Goal: Task Accomplishment & Management: Use online tool/utility

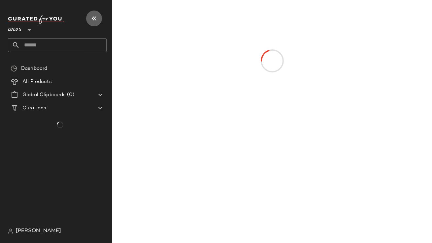
click at [94, 17] on icon "button" at bounding box center [94, 19] width 8 height 8
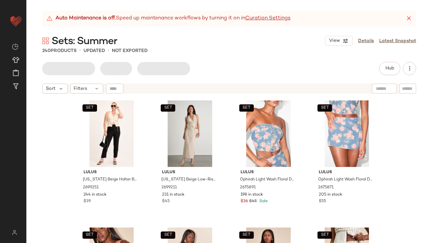
click at [409, 16] on icon at bounding box center [408, 18] width 7 height 7
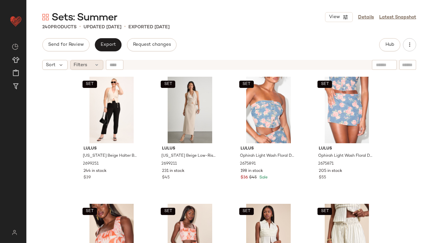
click at [84, 64] on span "Filters" at bounding box center [81, 65] width 14 height 7
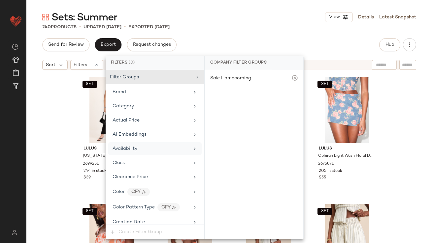
scroll to position [477, 0]
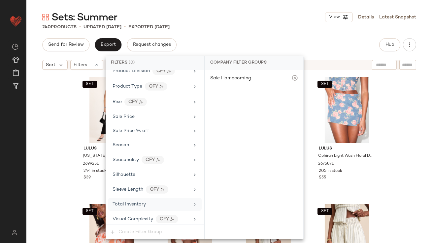
click at [125, 205] on div "Total Inventory" at bounding box center [128, 204] width 33 height 7
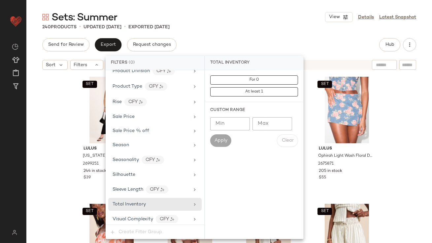
click at [223, 11] on div "Sets: Summer View Details Latest Snapshot" at bounding box center [228, 17] width 405 height 13
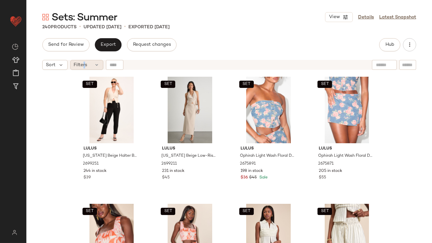
click at [84, 65] on span "Filters" at bounding box center [81, 65] width 14 height 7
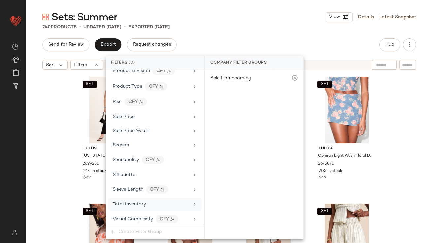
click at [122, 202] on span "Total Inventory" at bounding box center [128, 204] width 33 height 5
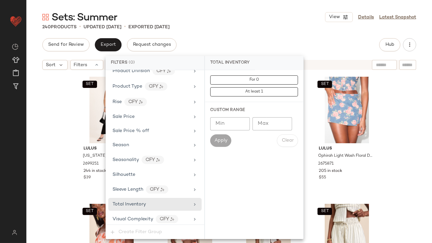
click at [260, 129] on input "Max" at bounding box center [272, 123] width 40 height 13
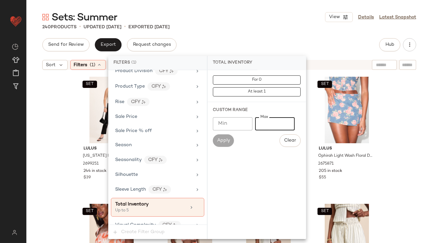
type input "*"
click at [236, 33] on div "Sets: Summer View Details Latest Snapshot 240 Products • updated Sep 22nd • Exp…" at bounding box center [228, 127] width 405 height 233
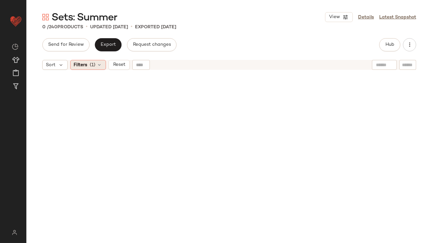
click at [99, 63] on icon at bounding box center [99, 64] width 5 height 5
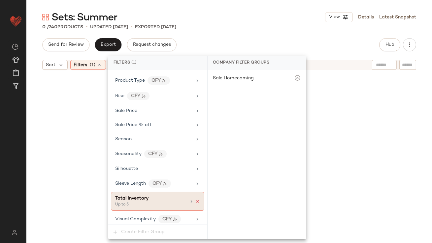
click at [195, 200] on icon at bounding box center [197, 201] width 5 height 5
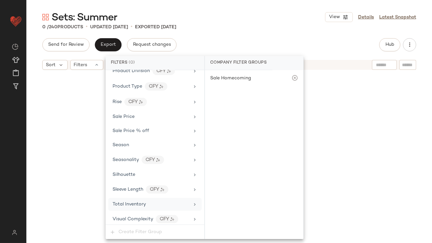
click at [252, 32] on div "Sets: Summer View Details Latest Snapshot 0 / 240 Products • updated Sep 22nd •…" at bounding box center [228, 127] width 405 height 233
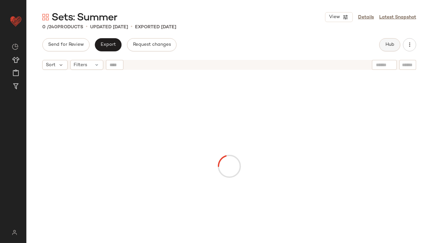
click at [390, 43] on span "Hub" at bounding box center [389, 44] width 9 height 5
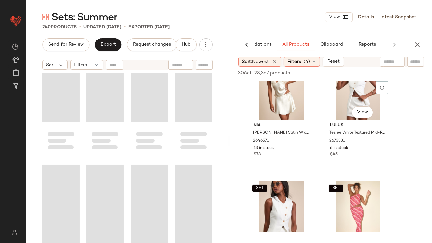
scroll to position [257, 0]
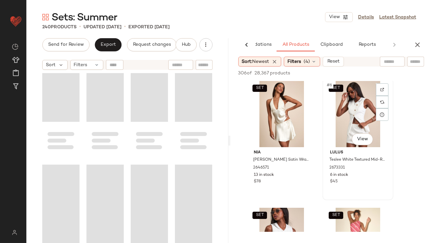
click at [349, 111] on div "SET #6 View" at bounding box center [357, 114] width 66 height 67
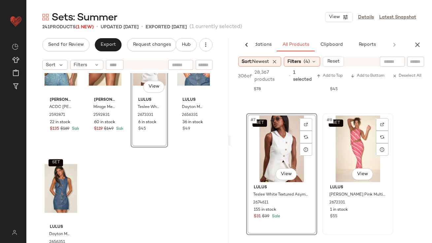
scroll to position [409, 0]
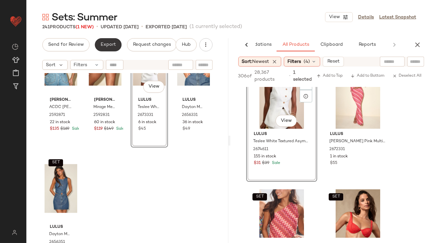
click at [106, 45] on span "Export" at bounding box center [107, 44] width 15 height 5
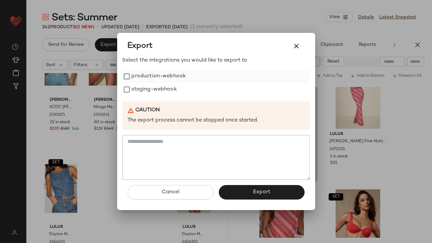
click at [153, 79] on label "production-webhook" at bounding box center [159, 76] width 54 height 13
click at [153, 90] on label "staging-webhook" at bounding box center [154, 89] width 45 height 13
click at [243, 190] on button "Export" at bounding box center [262, 192] width 86 height 15
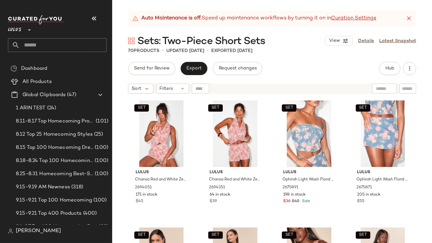
click at [95, 17] on icon "button" at bounding box center [94, 19] width 8 height 8
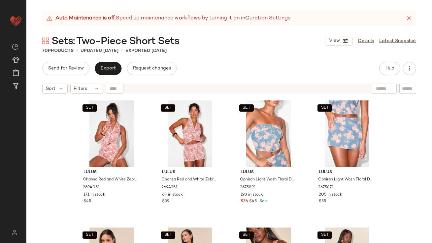
click at [411, 21] on icon at bounding box center [408, 18] width 7 height 7
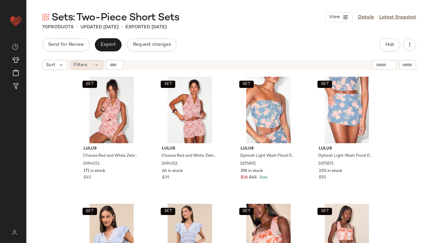
click at [84, 64] on span "Filters" at bounding box center [81, 65] width 14 height 7
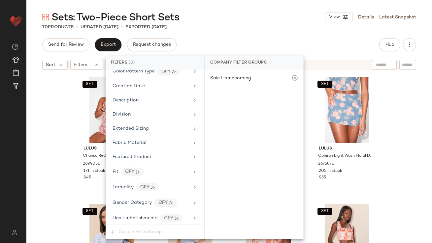
scroll to position [463, 0]
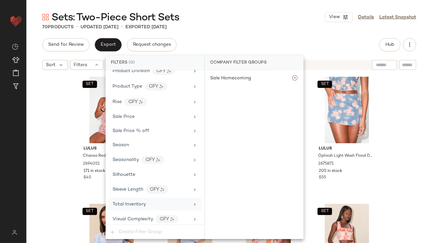
click at [136, 207] on div "Total Inventory" at bounding box center [154, 204] width 93 height 13
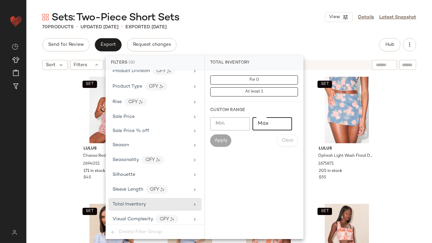
click at [269, 129] on input "Max" at bounding box center [272, 123] width 40 height 13
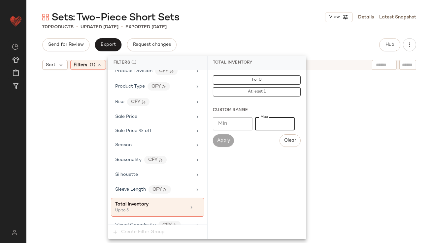
type input "*"
click at [218, 33] on div "Sets: Two-Piece Short Sets View Details Latest Snapshot 70 Products • updated S…" at bounding box center [228, 127] width 405 height 233
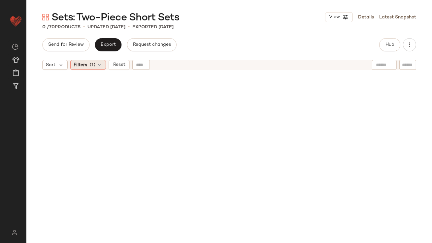
click at [99, 69] on div "Filters (1)" at bounding box center [88, 65] width 36 height 10
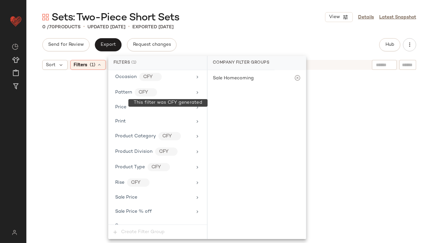
scroll to position [469, 0]
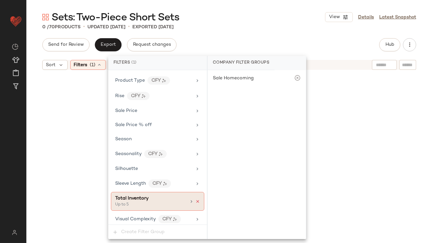
click at [197, 200] on icon at bounding box center [197, 201] width 5 height 5
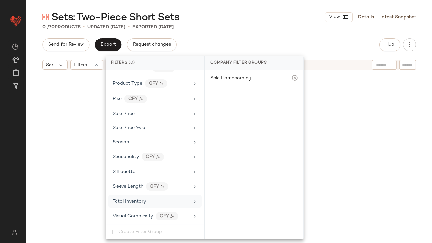
scroll to position [463, 0]
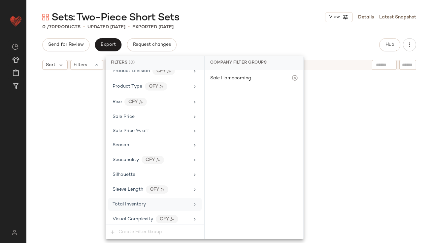
click at [272, 12] on div "Sets: Two-Piece Short Sets View Details Latest Snapshot" at bounding box center [228, 17] width 405 height 13
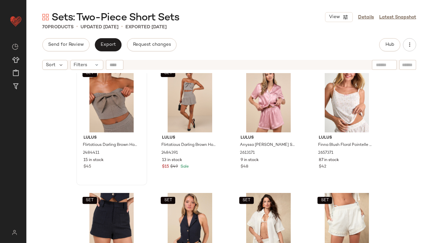
scroll to position [1675, 0]
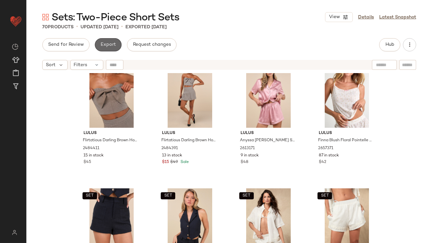
click at [102, 48] on button "Export" at bounding box center [108, 44] width 27 height 13
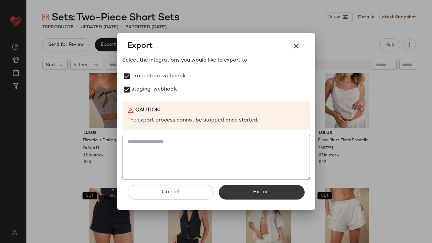
click at [240, 191] on button "Export" at bounding box center [262, 192] width 86 height 15
click at [294, 46] on icon "button" at bounding box center [296, 46] width 8 height 8
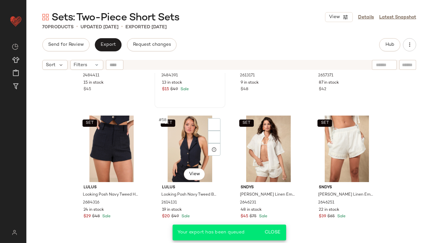
scroll to position [1763, 0]
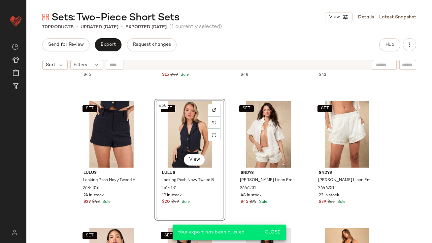
click at [42, 164] on div "SET Lulus Flirtatious Darling Brown Houndstooth Plaid Bow Crop Top 2484411 15 i…" at bounding box center [228, 166] width 405 height 187
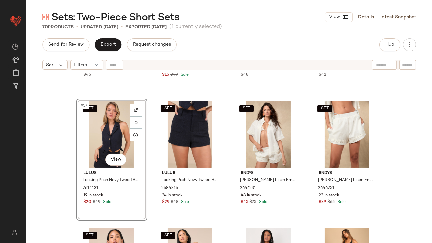
click at [45, 160] on div "SET Lulus Flirtatious Darling Brown Houndstooth Plaid Bow Crop Top 2484411 15 i…" at bounding box center [228, 166] width 405 height 187
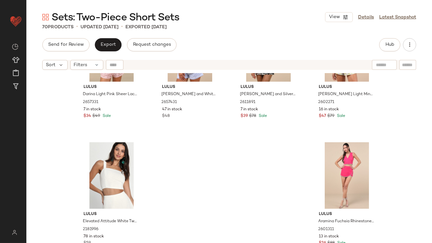
scroll to position [2105, 0]
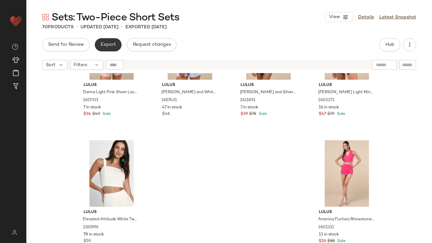
click at [105, 45] on span "Export" at bounding box center [107, 44] width 15 height 5
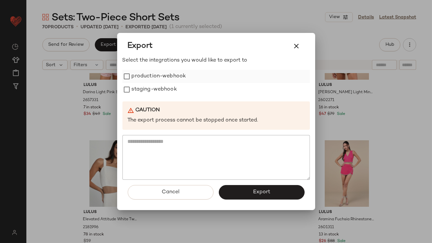
click at [149, 76] on label "production-webhook" at bounding box center [159, 76] width 54 height 13
click at [149, 84] on label "staging-webhook" at bounding box center [154, 89] width 45 height 13
click at [243, 191] on button "Export" at bounding box center [262, 192] width 86 height 15
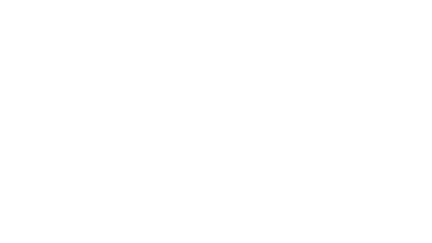
drag, startPoint x: 277, startPoint y: 243, endPoint x: 267, endPoint y: 243, distance: 10.2
click at [267, 0] on html at bounding box center [216, 0] width 432 height 0
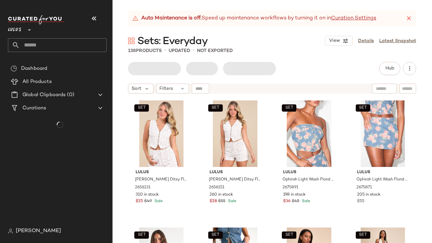
click at [98, 17] on button "button" at bounding box center [94, 19] width 16 height 16
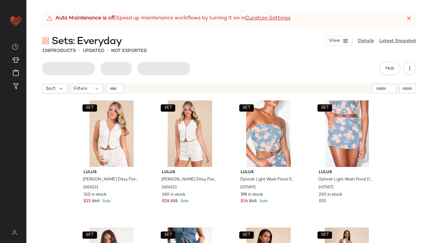
click at [411, 21] on icon at bounding box center [408, 18] width 7 height 7
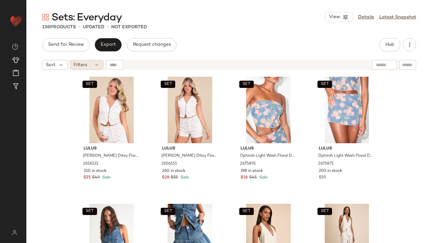
click at [88, 67] on div "Filters" at bounding box center [86, 65] width 33 height 10
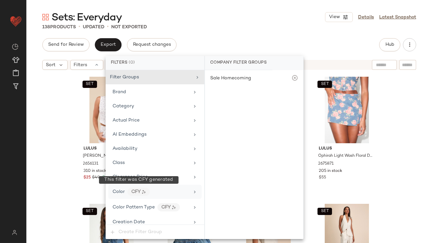
scroll to position [463, 0]
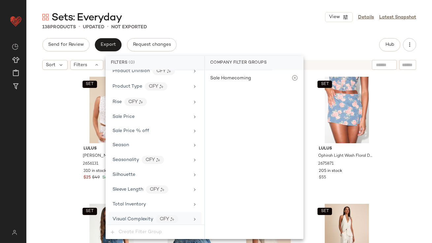
click at [139, 212] on div "Visual Complexity CFY" at bounding box center [154, 219] width 93 height 14
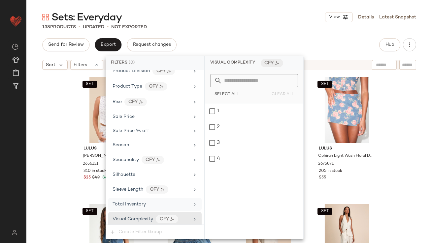
click at [139, 204] on span "Total Inventory" at bounding box center [128, 204] width 33 height 5
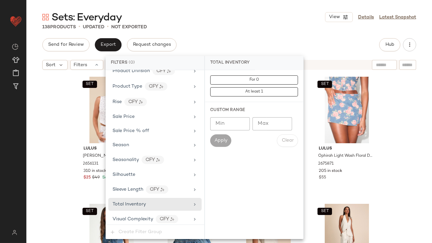
click at [278, 127] on input "Max" at bounding box center [272, 123] width 40 height 13
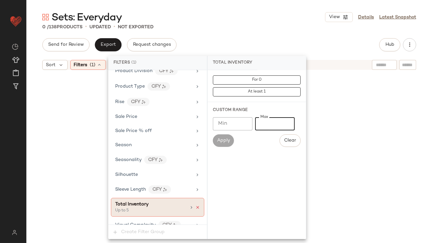
type input "*"
click at [195, 205] on icon at bounding box center [197, 207] width 5 height 5
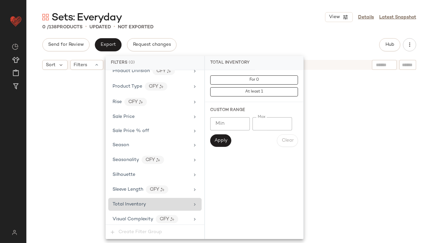
click at [251, 27] on div "0 / 138 Products • updated • Not Exported" at bounding box center [228, 27] width 405 height 7
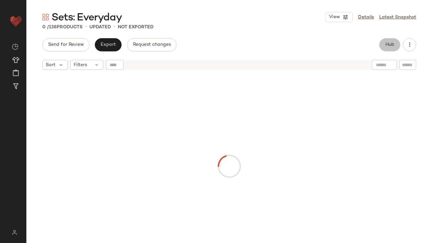
click at [384, 49] on button "Hub" at bounding box center [389, 44] width 21 height 13
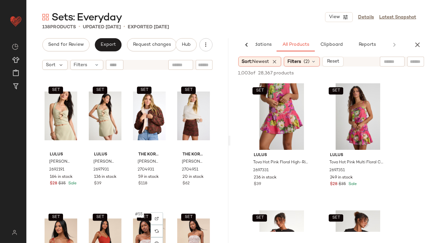
scroll to position [1522, 0]
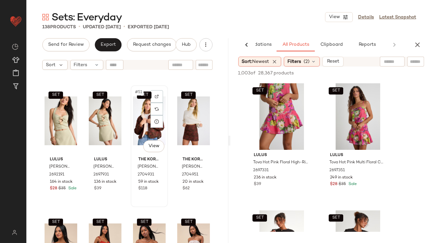
click at [143, 122] on div "SET #51 View" at bounding box center [149, 121] width 33 height 67
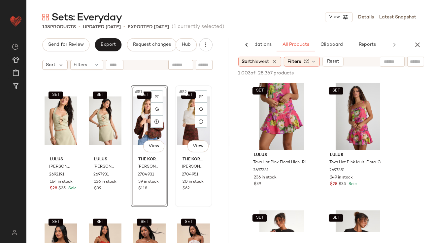
click at [185, 122] on div "SET #52 View" at bounding box center [193, 121] width 33 height 67
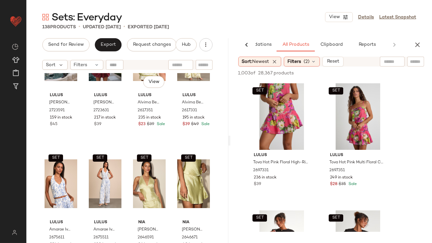
scroll to position [1969, 0]
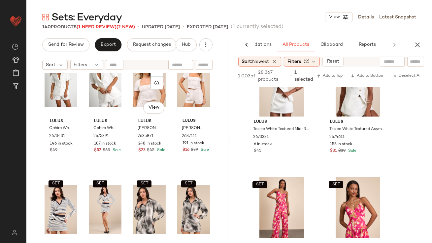
scroll to position [2487, 0]
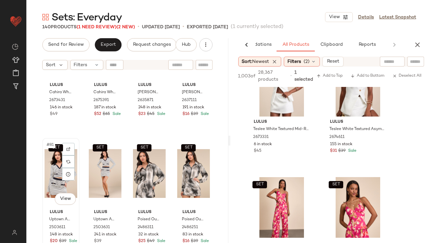
click at [53, 172] on div "SET #81 View" at bounding box center [61, 173] width 33 height 67
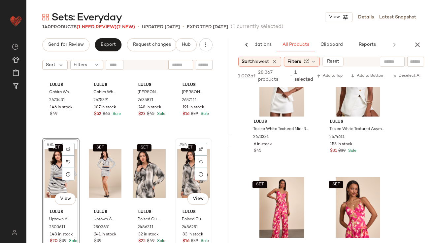
click at [177, 170] on div "SET #84 View" at bounding box center [193, 173] width 33 height 67
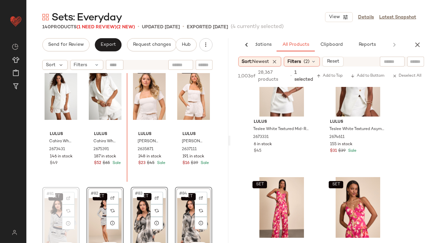
drag, startPoint x: 52, startPoint y: 168, endPoint x: 55, endPoint y: 166, distance: 4.0
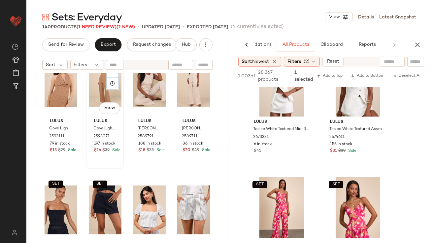
scroll to position [2988, 0]
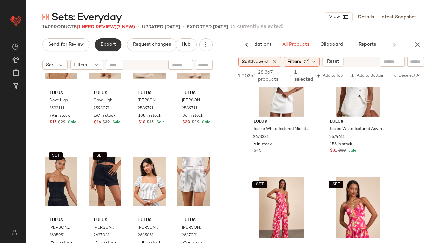
click at [108, 43] on span "Export" at bounding box center [107, 44] width 15 height 5
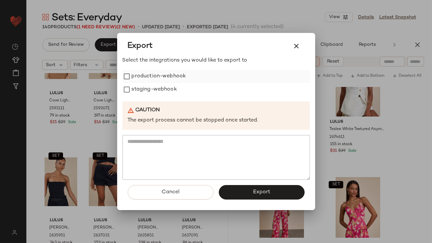
click at [168, 79] on label "production-webhook" at bounding box center [159, 76] width 54 height 13
click at [168, 85] on label "staging-webhook" at bounding box center [154, 89] width 45 height 13
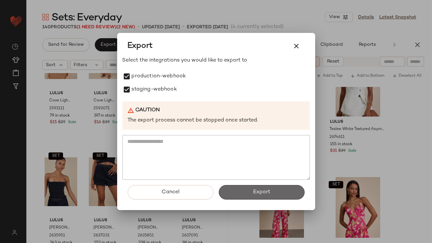
click at [261, 198] on button "Export" at bounding box center [262, 192] width 86 height 15
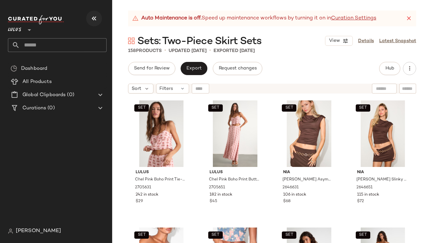
click at [95, 14] on button "button" at bounding box center [94, 19] width 16 height 16
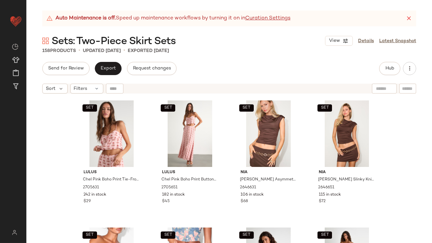
click at [410, 18] on icon at bounding box center [408, 18] width 7 height 7
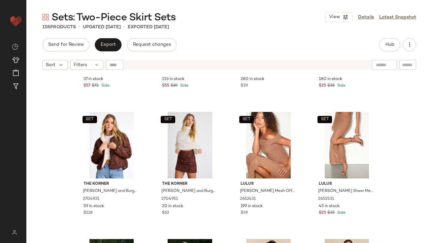
scroll to position [1255, 0]
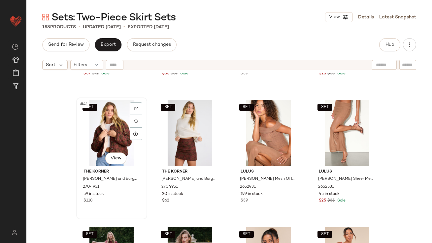
click at [100, 125] on div "SET #41 View" at bounding box center [111, 133] width 66 height 67
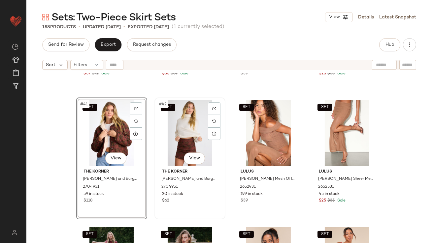
click at [171, 123] on div "SET #42 View" at bounding box center [190, 133] width 66 height 67
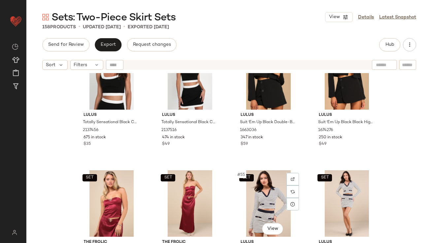
scroll to position [1568, 0]
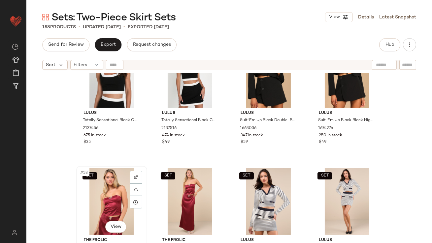
click at [106, 208] on div "SET #53 View" at bounding box center [111, 201] width 66 height 67
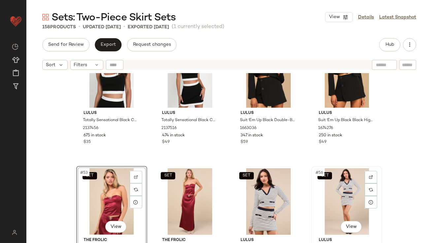
click at [330, 204] on div "SET #56 View" at bounding box center [346, 201] width 66 height 67
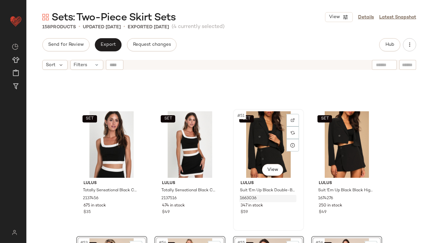
scroll to position [1422, 0]
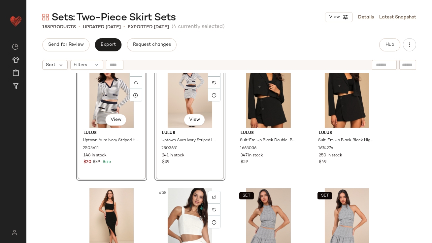
scroll to position [1803, 0]
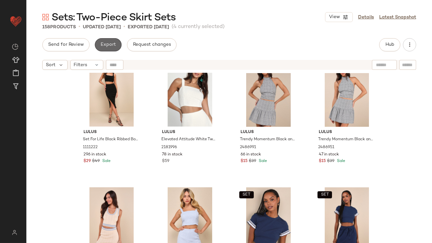
click at [108, 44] on span "Export" at bounding box center [107, 44] width 15 height 5
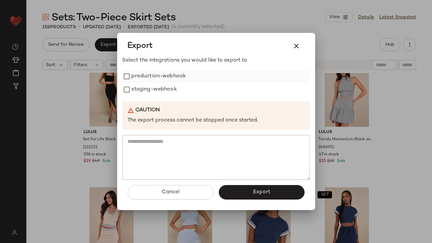
click at [148, 75] on label "production-webhook" at bounding box center [159, 76] width 54 height 13
click at [148, 85] on label "staging-webhook" at bounding box center [154, 89] width 45 height 13
click at [255, 202] on div "Cancel Export" at bounding box center [215, 195] width 187 height 30
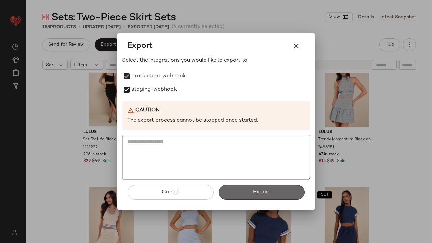
click at [255, 197] on button "Export" at bounding box center [262, 192] width 86 height 15
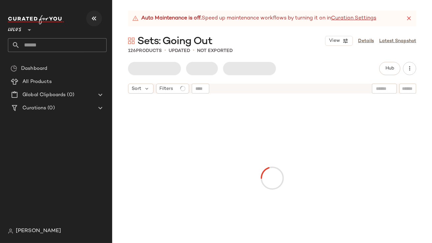
click at [95, 19] on icon "button" at bounding box center [94, 19] width 8 height 8
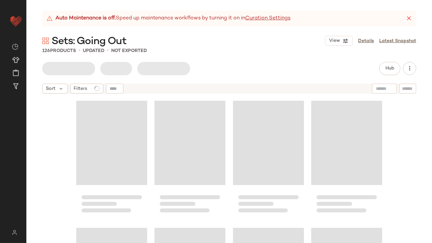
click at [406, 18] on icon at bounding box center [408, 18] width 7 height 7
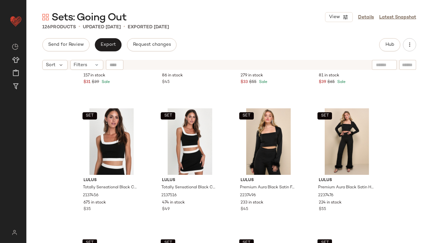
scroll to position [2094, 0]
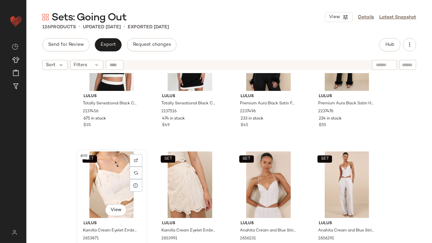
click at [93, 182] on div "SET #69 View" at bounding box center [111, 185] width 66 height 67
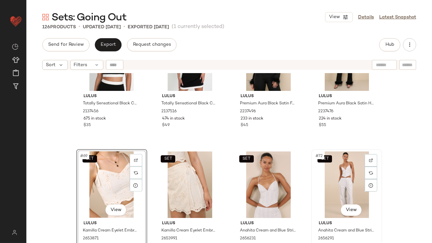
click at [327, 171] on div "SET #72 View" at bounding box center [346, 185] width 66 height 67
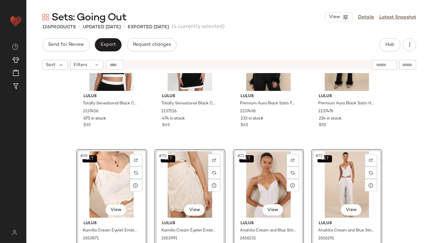
click at [62, 132] on div "SET Lulus [PERSON_NAME] Ditsy Floral Satin Babydoll Tank Top 2655811 157 in sto…" at bounding box center [228, 166] width 405 height 187
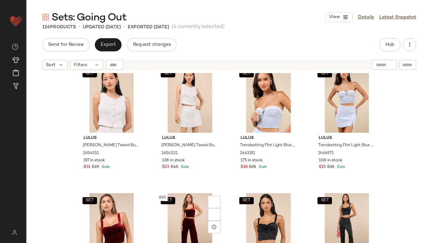
scroll to position [2486, 0]
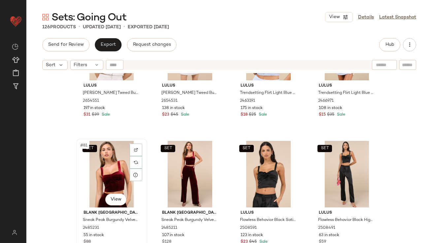
click at [104, 174] on div "SET #81 View" at bounding box center [111, 174] width 66 height 67
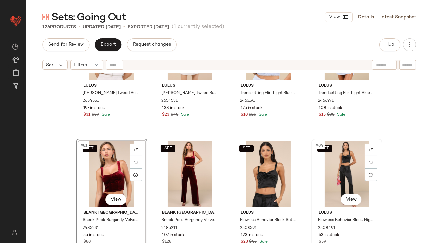
click at [330, 169] on div "SET #84 View" at bounding box center [346, 174] width 66 height 67
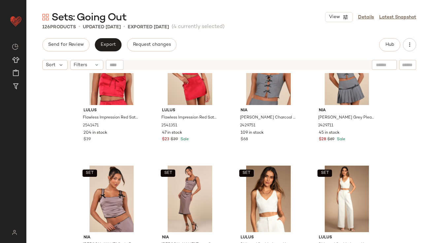
scroll to position [2981, 0]
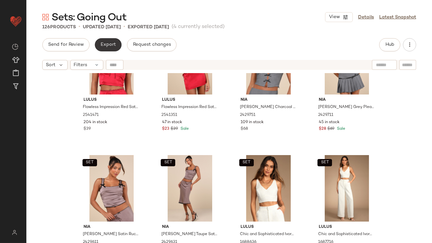
click at [107, 42] on span "Export" at bounding box center [107, 44] width 15 height 5
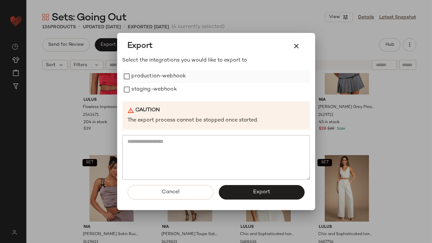
click at [137, 74] on label "production-webhook" at bounding box center [159, 76] width 54 height 13
click at [137, 87] on label "staging-webhook" at bounding box center [154, 89] width 45 height 13
click at [254, 196] on button "Export" at bounding box center [262, 192] width 86 height 15
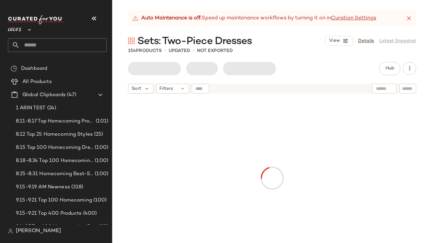
click at [96, 16] on icon "button" at bounding box center [94, 19] width 8 height 8
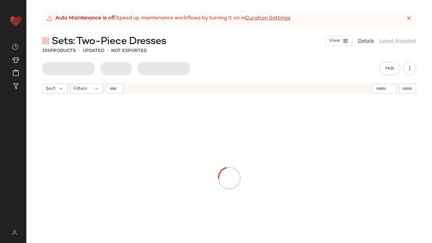
click at [410, 19] on icon at bounding box center [408, 18] width 7 height 7
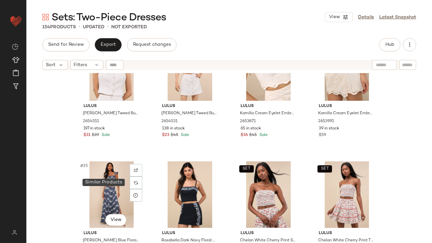
scroll to position [684, 0]
click at [99, 190] on div "#25 View" at bounding box center [111, 195] width 66 height 67
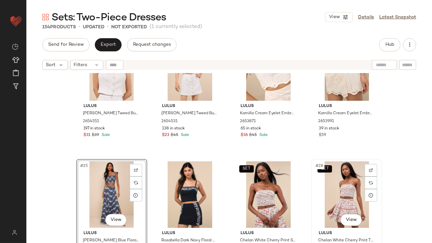
click at [361, 178] on div "SET #28 View" at bounding box center [346, 195] width 66 height 67
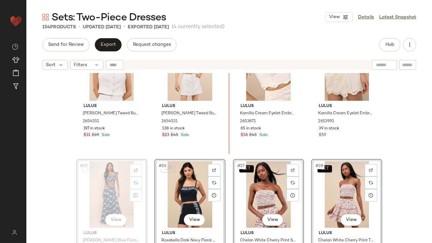
scroll to position [664, 0]
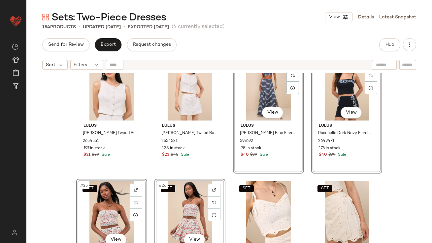
click at [67, 126] on div "SET Lulus Monique White Tweed Button-Up Vest Top 2654551 197 in stock $31 $39 S…" at bounding box center [228, 166] width 405 height 187
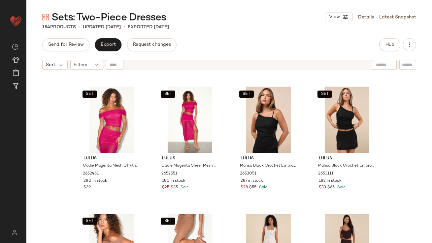
scroll to position [1726, 0]
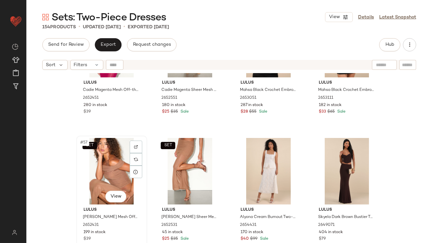
click at [101, 173] on div "SET #57 View" at bounding box center [111, 171] width 66 height 67
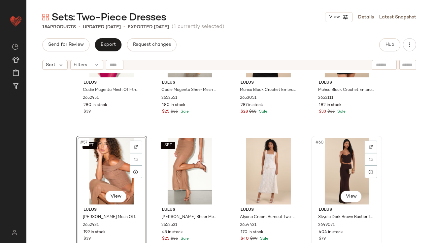
click at [333, 168] on div "#60 View" at bounding box center [346, 171] width 66 height 67
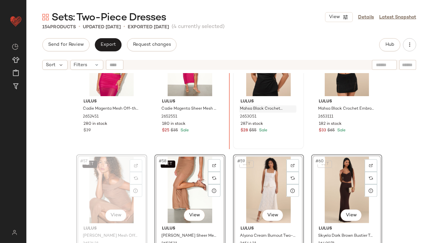
scroll to position [1705, 0]
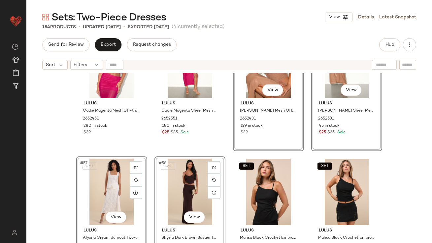
click at [68, 151] on div "SET Lulus Cadie Magenta Mesh Off-the-Shoulder Top 2652451 280 in stock $39 SET …" at bounding box center [228, 166] width 405 height 187
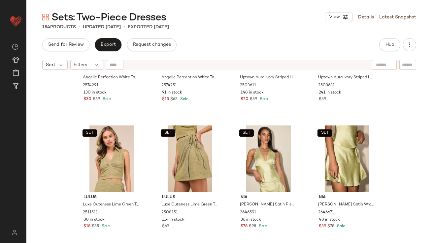
scroll to position [2756, 0]
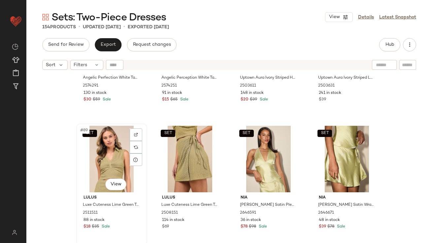
click at [105, 160] on div "SET #89 View" at bounding box center [111, 159] width 66 height 67
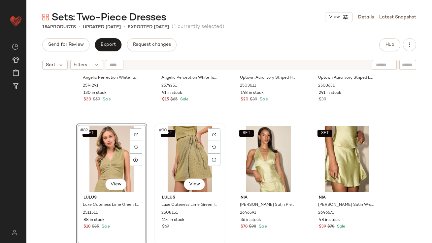
click at [169, 155] on div "SET #90 View" at bounding box center [190, 159] width 66 height 67
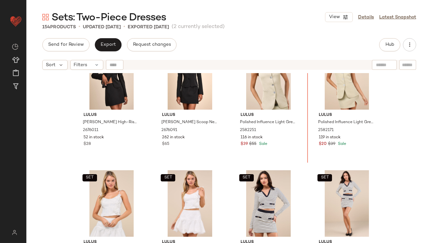
scroll to position [2538, 0]
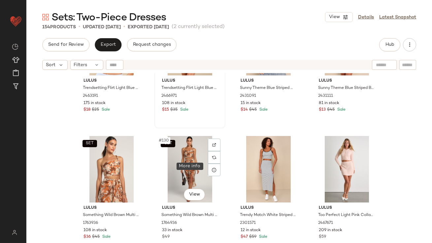
scroll to position [4022, 0]
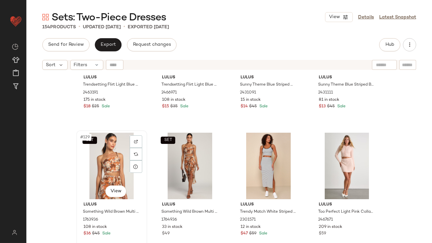
click at [121, 162] on div "SET #129 View" at bounding box center [111, 166] width 66 height 67
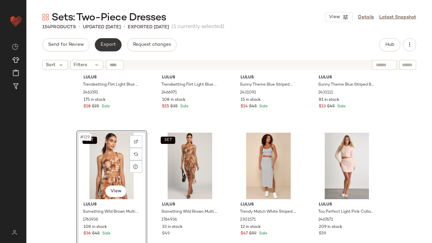
click at [111, 45] on span "Export" at bounding box center [107, 44] width 15 height 5
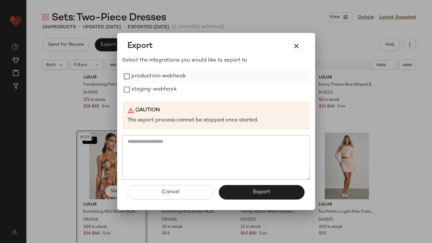
click at [154, 73] on label "production-webhook" at bounding box center [159, 76] width 54 height 13
click at [154, 90] on label "staging-webhook" at bounding box center [154, 89] width 45 height 13
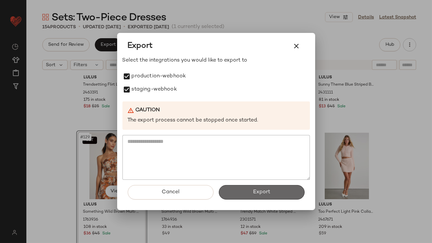
click at [241, 196] on button "Export" at bounding box center [262, 192] width 86 height 15
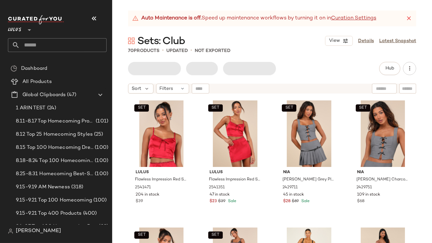
click at [100, 24] on div "Lulus **" at bounding box center [57, 26] width 99 height 16
click at [98, 22] on button "button" at bounding box center [94, 19] width 16 height 16
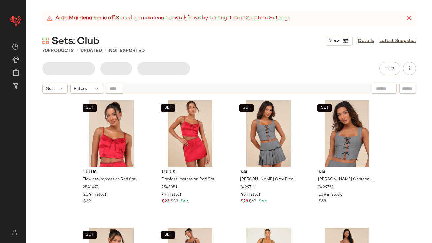
click at [409, 17] on icon at bounding box center [408, 18] width 7 height 7
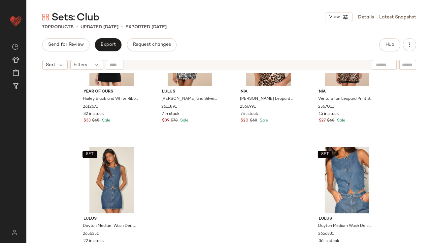
scroll to position [2105, 0]
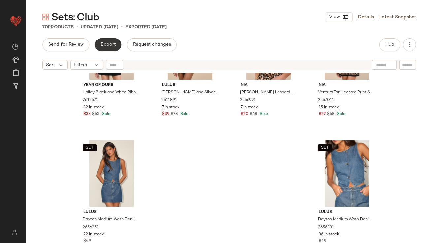
click at [112, 39] on button "Export" at bounding box center [108, 44] width 27 height 13
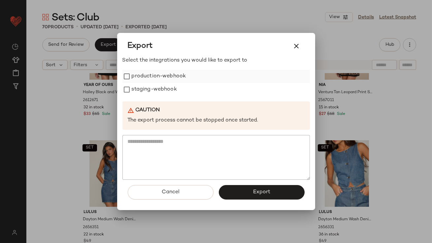
click at [148, 76] on label "production-webhook" at bounding box center [159, 76] width 54 height 13
click at [147, 86] on label "staging-webhook" at bounding box center [154, 89] width 45 height 13
click at [249, 194] on button "Export" at bounding box center [262, 192] width 86 height 15
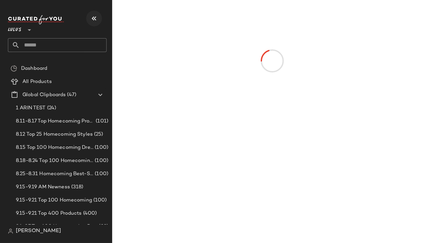
click at [89, 15] on button "button" at bounding box center [94, 19] width 16 height 16
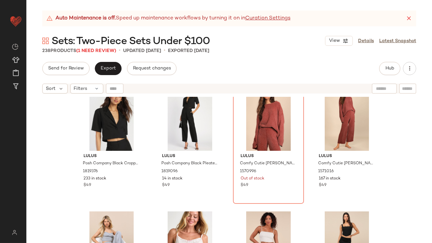
scroll to position [4344, 0]
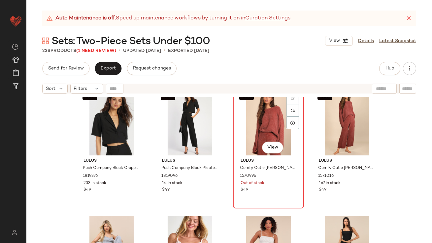
click at [272, 125] on div "SET #139 View" at bounding box center [268, 122] width 66 height 67
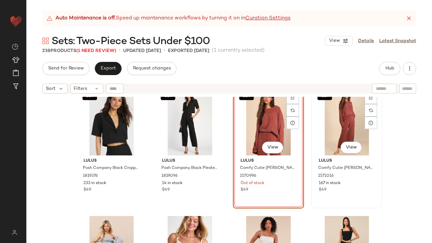
click at [342, 125] on div "SET #140 View" at bounding box center [346, 122] width 66 height 67
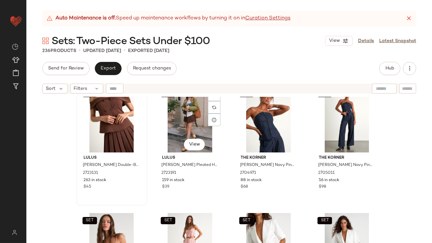
scroll to position [4616, 0]
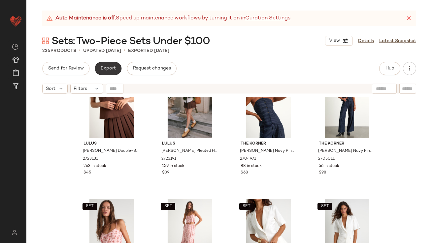
click at [106, 65] on button "Export" at bounding box center [108, 68] width 27 height 13
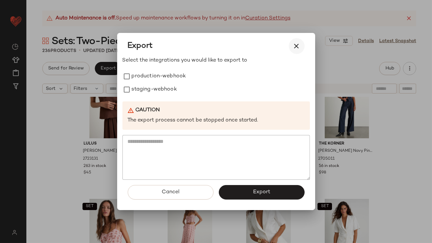
click at [294, 46] on icon "button" at bounding box center [296, 46] width 8 height 8
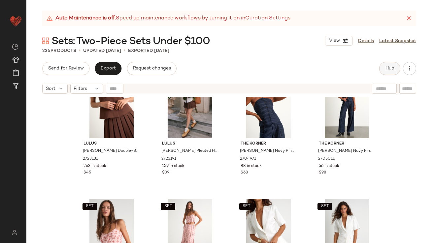
click at [392, 72] on button "Hub" at bounding box center [389, 68] width 21 height 13
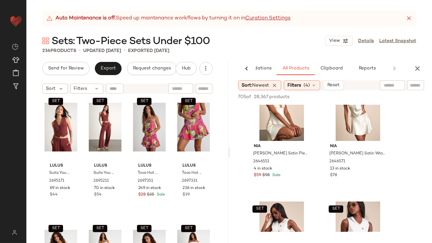
scroll to position [4829, 0]
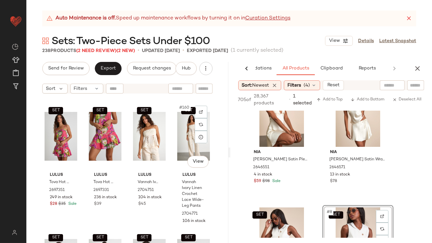
scroll to position [5013, 0]
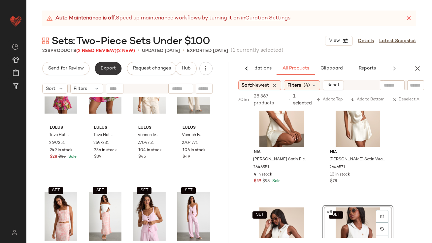
click at [100, 66] on button "Export" at bounding box center [108, 68] width 27 height 13
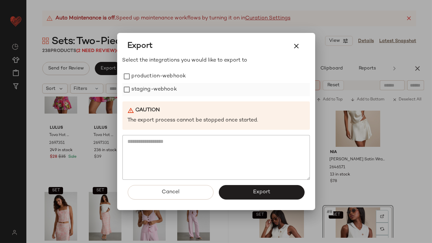
click at [139, 85] on label "staging-webhook" at bounding box center [154, 89] width 45 height 13
click at [141, 76] on label "production-webhook" at bounding box center [159, 76] width 54 height 13
click at [249, 188] on button "Export" at bounding box center [262, 192] width 86 height 15
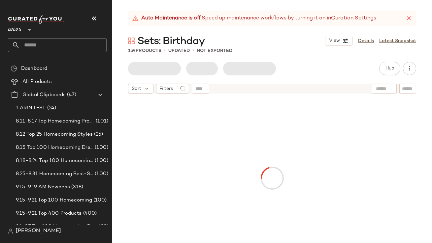
click at [86, 18] on div "Lulus **" at bounding box center [57, 26] width 99 height 16
click at [98, 19] on icon "button" at bounding box center [94, 19] width 8 height 8
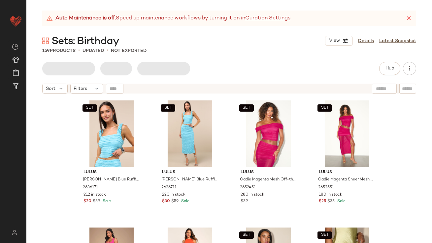
click at [411, 17] on icon at bounding box center [408, 18] width 7 height 7
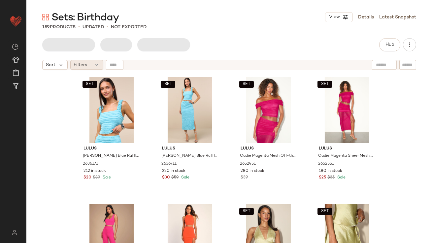
click at [87, 62] on div "Filters" at bounding box center [86, 65] width 33 height 10
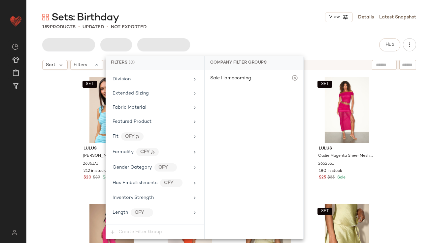
scroll to position [477, 0]
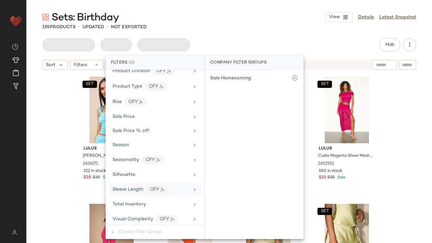
drag, startPoint x: 121, startPoint y: 201, endPoint x: 140, endPoint y: 193, distance: 21.0
click at [121, 202] on span "Total Inventory" at bounding box center [128, 204] width 33 height 5
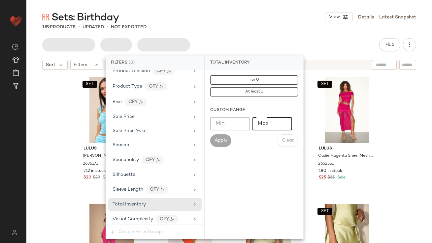
click at [262, 127] on input "Max" at bounding box center [272, 123] width 40 height 13
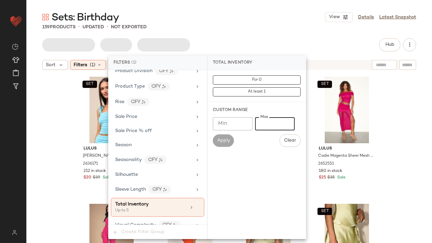
type input "*"
click at [269, 44] on div "Hub" at bounding box center [229, 44] width 374 height 13
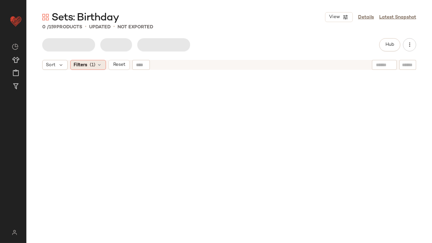
click at [99, 62] on div "Filters (1)" at bounding box center [88, 65] width 36 height 10
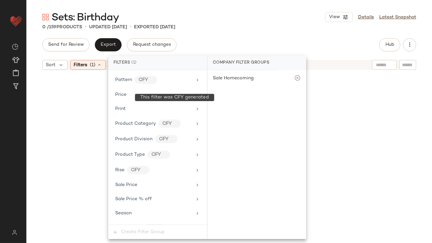
scroll to position [483, 0]
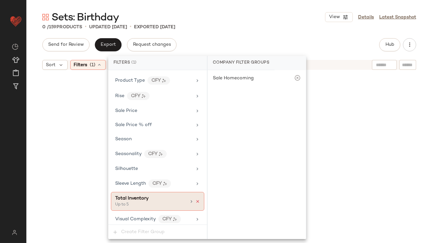
click at [196, 199] on icon at bounding box center [197, 201] width 5 height 5
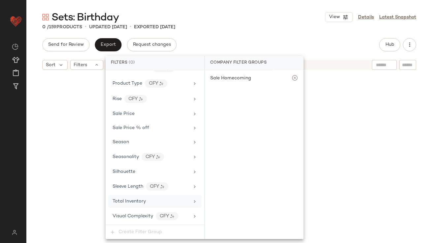
scroll to position [477, 0]
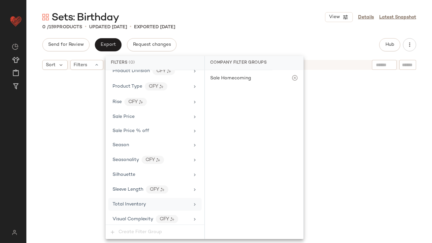
click at [256, 39] on div "Send for Review Export Request changes Hub" at bounding box center [229, 44] width 374 height 13
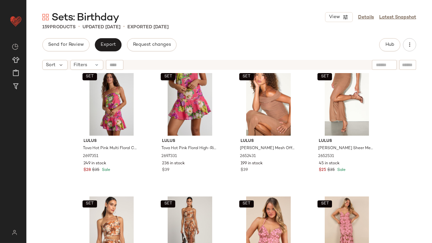
scroll to position [2716, 0]
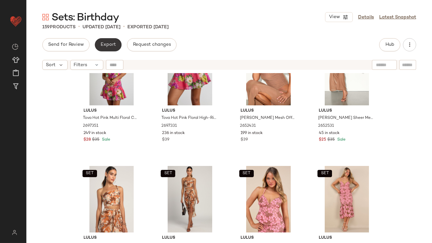
click at [102, 46] on span "Export" at bounding box center [107, 44] width 15 height 5
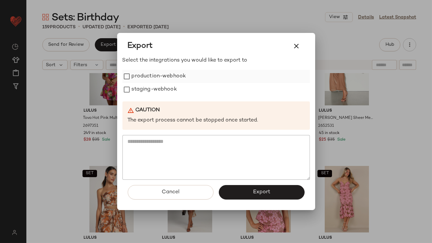
click at [148, 82] on label "production-webhook" at bounding box center [159, 76] width 54 height 13
click at [144, 91] on label "staging-webhook" at bounding box center [154, 89] width 45 height 13
click at [258, 193] on span "Export" at bounding box center [261, 192] width 17 height 6
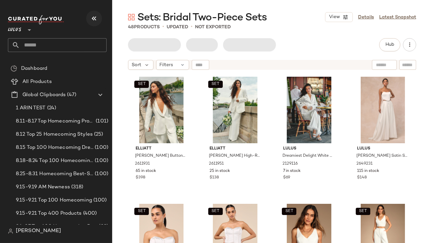
click at [98, 19] on button "button" at bounding box center [94, 19] width 16 height 16
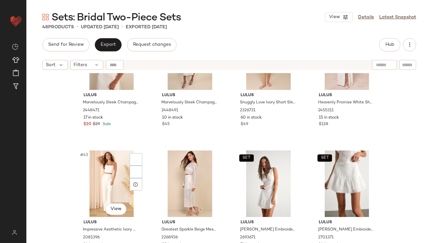
scroll to position [1340, 0]
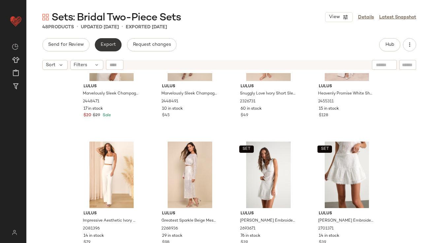
click at [110, 48] on button "Export" at bounding box center [108, 44] width 27 height 13
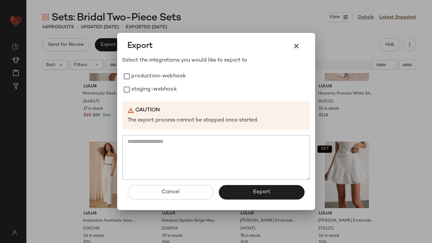
click at [121, 73] on div "Export Select the integrations you would like to export to production-webhook s…" at bounding box center [216, 121] width 198 height 177
click at [126, 69] on div "Select the integrations you would like to export to production-webhook staging-…" at bounding box center [215, 118] width 187 height 123
click at [248, 190] on button "Export" at bounding box center [262, 192] width 86 height 15
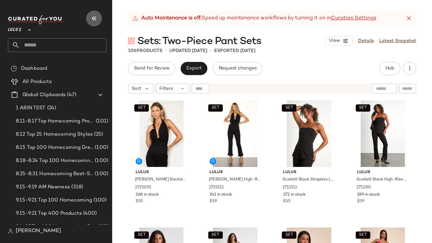
click at [96, 18] on icon "button" at bounding box center [94, 19] width 8 height 8
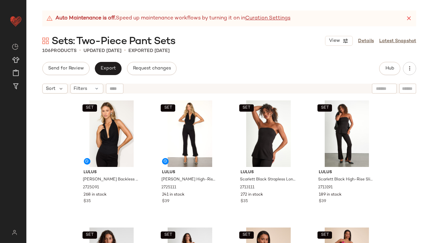
click at [406, 15] on icon at bounding box center [408, 18] width 7 height 7
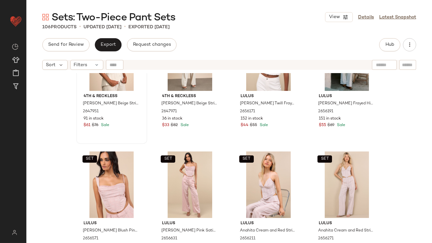
scroll to position [305, 0]
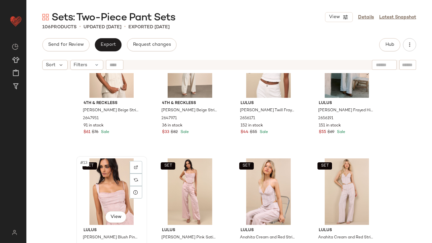
click at [99, 205] on div "SET #13 View" at bounding box center [111, 192] width 66 height 67
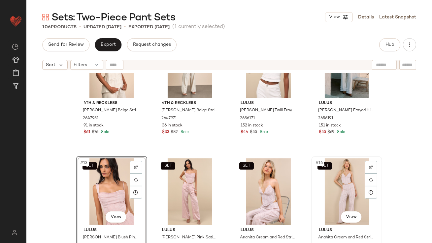
click at [342, 187] on div "SET #16 View" at bounding box center [346, 192] width 66 height 67
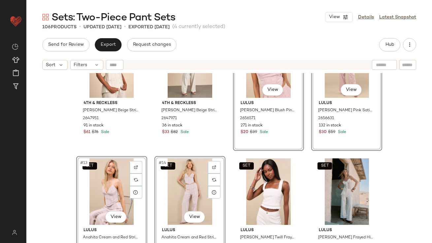
click at [67, 158] on div "SET 4Th & Reckless [PERSON_NAME] Beige Stripe Halter Button-Front Vest Top 2647…" at bounding box center [228, 166] width 405 height 187
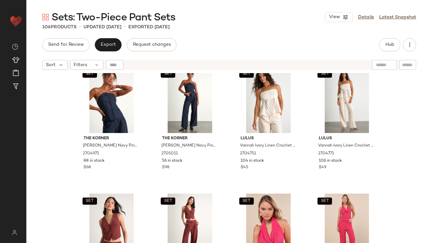
scroll to position [1242, 0]
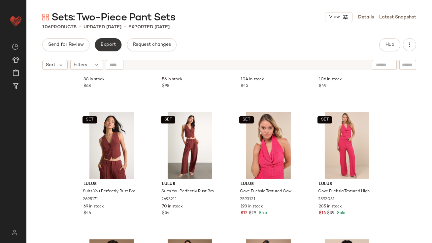
click at [105, 41] on button "Export" at bounding box center [108, 44] width 27 height 13
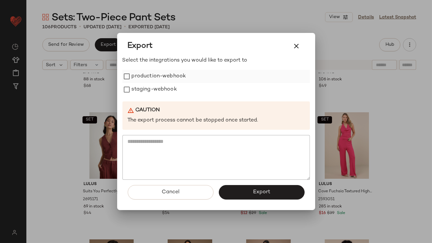
click at [134, 80] on label "production-webhook" at bounding box center [159, 76] width 54 height 13
click at [134, 91] on label "staging-webhook" at bounding box center [154, 89] width 45 height 13
click at [264, 192] on span "Export" at bounding box center [261, 192] width 17 height 6
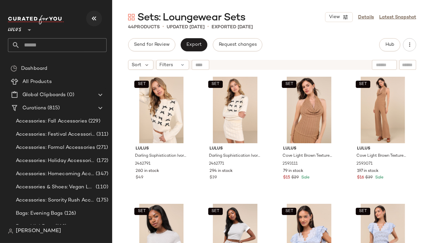
click at [91, 17] on icon "button" at bounding box center [94, 19] width 8 height 8
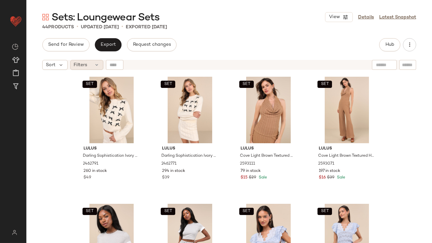
click at [87, 68] on div "Filters" at bounding box center [86, 65] width 33 height 10
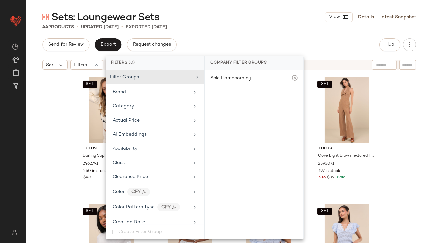
click at [43, 143] on div "SET Lulus Darling Sophistication Ivory Cable Knit Bow Crew Neck Sweater 2462791…" at bounding box center [228, 166] width 405 height 187
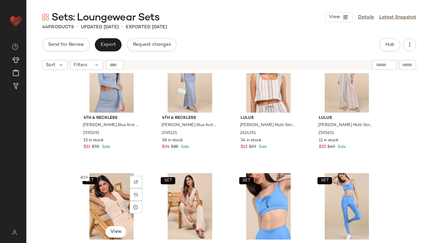
scroll to position [917, 0]
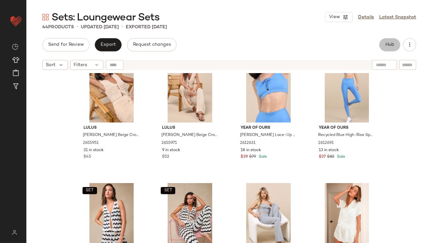
click at [393, 46] on span "Hub" at bounding box center [389, 44] width 9 height 5
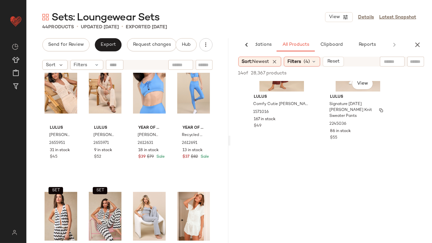
scroll to position [455, 0]
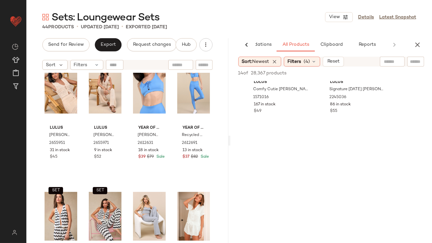
click at [418, 46] on icon "button" at bounding box center [417, 45] width 8 height 8
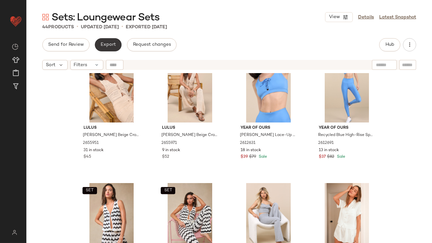
click at [111, 43] on span "Export" at bounding box center [107, 44] width 15 height 5
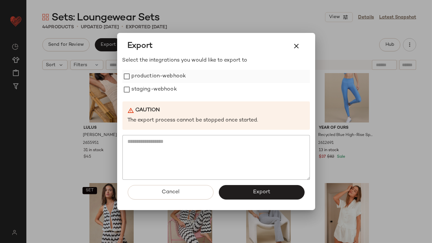
click at [149, 76] on label "production-webhook" at bounding box center [159, 76] width 54 height 13
click at [144, 90] on label "staging-webhook" at bounding box center [154, 89] width 45 height 13
click at [236, 186] on button "Export" at bounding box center [262, 192] width 86 height 15
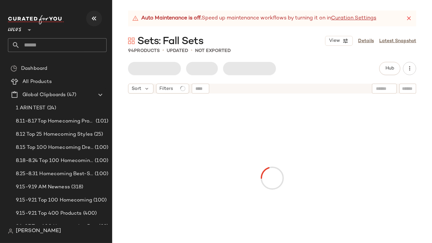
click at [91, 25] on button "button" at bounding box center [94, 19] width 16 height 16
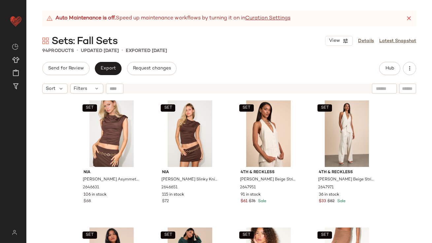
click at [411, 18] on icon at bounding box center [408, 18] width 7 height 7
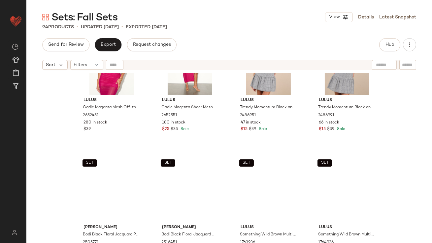
scroll to position [1609, 0]
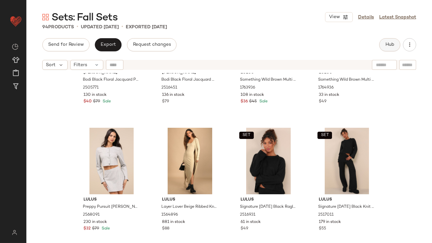
click at [385, 40] on button "Hub" at bounding box center [389, 44] width 21 height 13
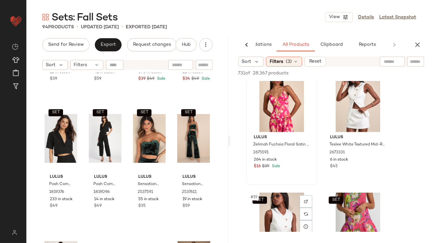
scroll to position [1029, 0]
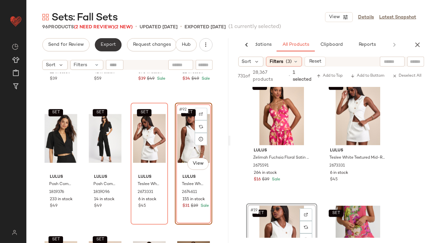
click at [112, 47] on span "Export" at bounding box center [107, 44] width 15 height 5
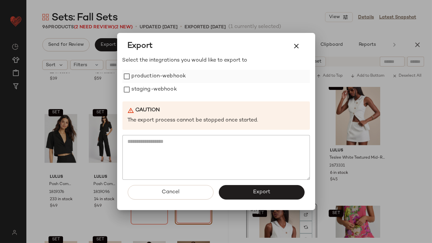
click at [165, 81] on label "production-webhook" at bounding box center [159, 76] width 54 height 13
click at [165, 87] on label "staging-webhook" at bounding box center [154, 89] width 45 height 13
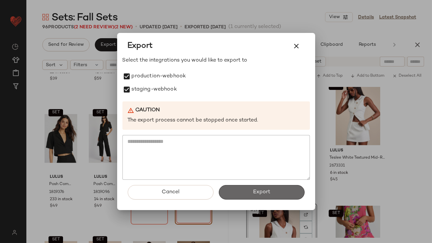
click at [248, 192] on button "Export" at bounding box center [262, 192] width 86 height 15
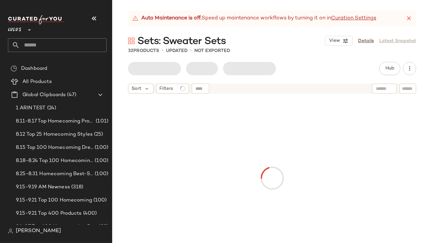
click at [93, 18] on icon "button" at bounding box center [94, 19] width 8 height 8
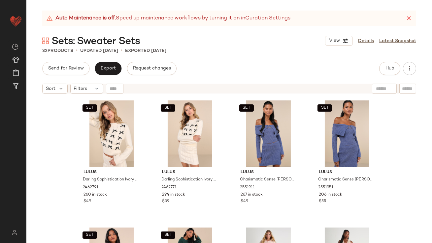
click at [405, 17] on icon at bounding box center [408, 18] width 7 height 7
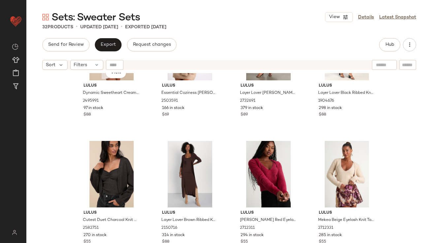
scroll to position [346, 0]
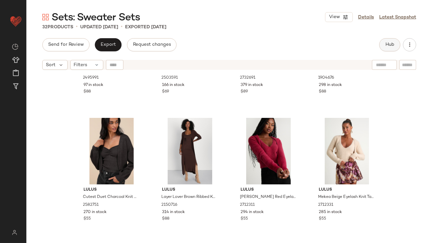
click at [387, 49] on button "Hub" at bounding box center [389, 44] width 21 height 13
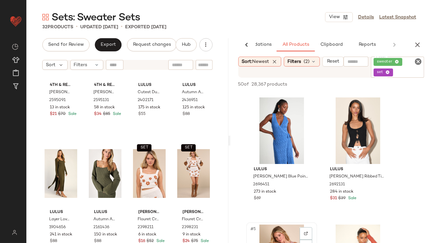
scroll to position [124, 0]
click at [113, 52] on div "Send for Review Export Request changes Hub Sort Filters SET 4Th & Reckless [PER…" at bounding box center [127, 140] width 202 height 205
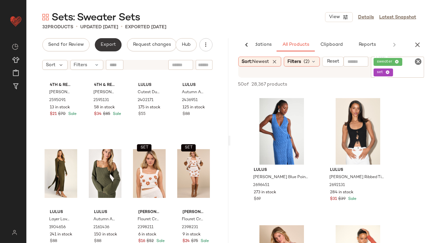
click at [110, 45] on span "Export" at bounding box center [107, 44] width 15 height 5
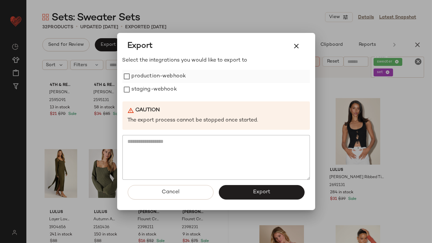
click at [146, 78] on label "production-webhook" at bounding box center [159, 76] width 54 height 13
click at [146, 94] on label "staging-webhook" at bounding box center [154, 89] width 45 height 13
click at [260, 196] on button "Export" at bounding box center [262, 192] width 86 height 15
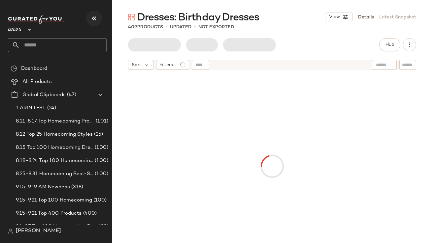
click at [96, 17] on icon "button" at bounding box center [94, 19] width 8 height 8
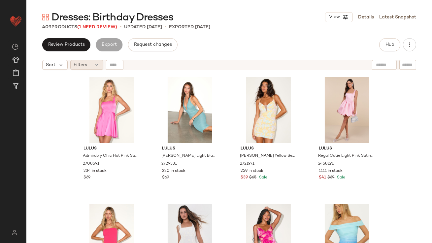
click at [84, 68] on span "Filters" at bounding box center [81, 65] width 14 height 7
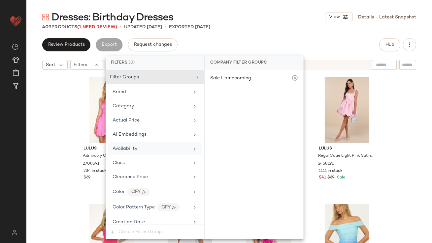
click at [154, 146] on div "Availability" at bounding box center [150, 148] width 77 height 7
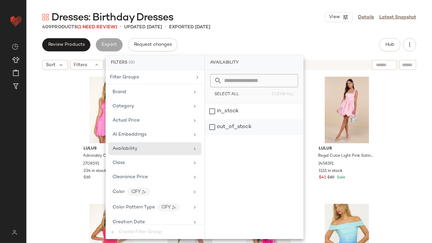
click at [230, 130] on div "out_of_stock" at bounding box center [254, 127] width 98 height 16
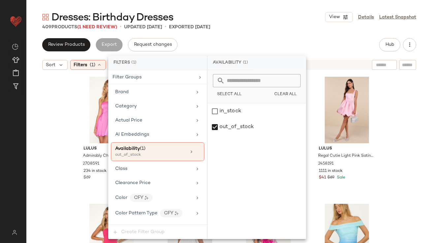
click at [259, 0] on main "Dresses: Birthday Dresses View Details Latest Snapshot 409 Products (1 Need Rev…" at bounding box center [216, 121] width 432 height 243
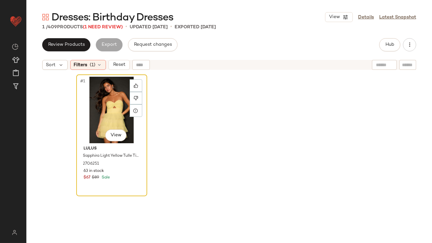
click at [108, 90] on div "#1 View" at bounding box center [111, 110] width 66 height 67
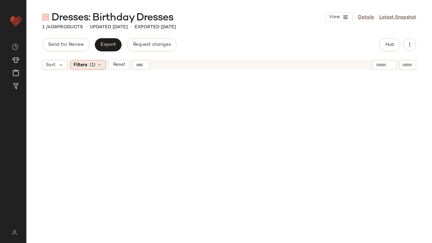
click at [94, 65] on span "(1)" at bounding box center [93, 65] width 6 height 7
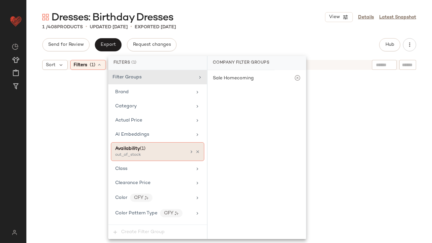
click at [195, 148] on div "Availability (1) out_of_stock" at bounding box center [157, 151] width 93 height 19
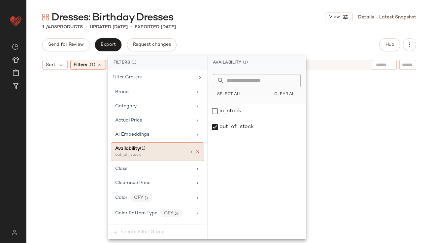
click at [195, 152] on icon at bounding box center [197, 152] width 5 height 5
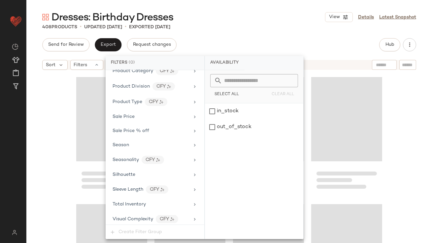
scroll to position [10308, 0]
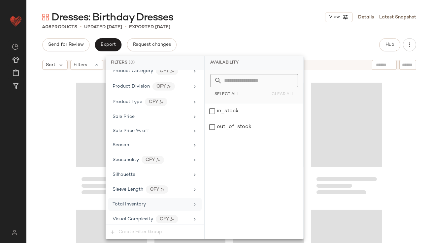
click at [135, 198] on div "Total Inventory" at bounding box center [154, 204] width 93 height 13
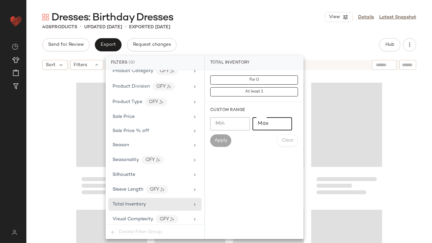
click at [266, 128] on input "Max" at bounding box center [272, 123] width 40 height 13
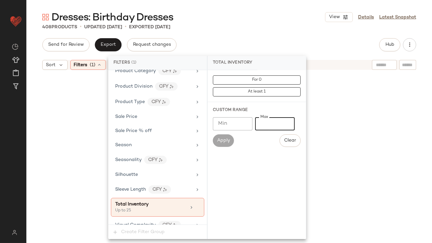
type input "**"
click at [270, 41] on div "Send for Review Export Request changes Hub" at bounding box center [229, 44] width 374 height 13
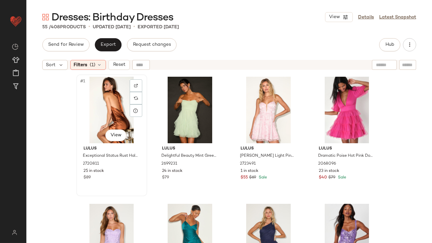
click at [101, 104] on div "#1 View" at bounding box center [111, 110] width 66 height 67
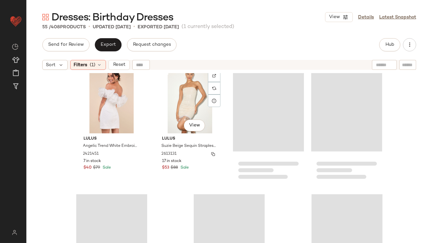
scroll to position [1596, 0]
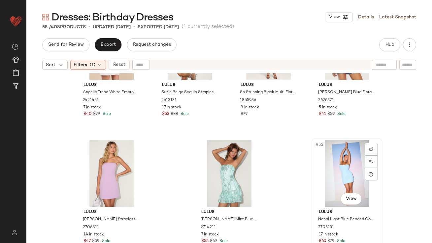
click at [328, 169] on div "#55 View" at bounding box center [347, 173] width 66 height 67
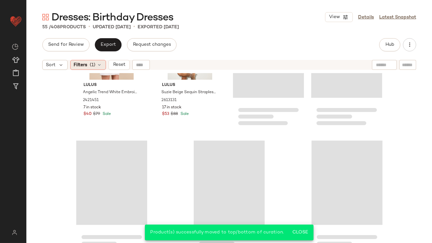
click at [91, 63] on span "(1)" at bounding box center [93, 65] width 6 height 7
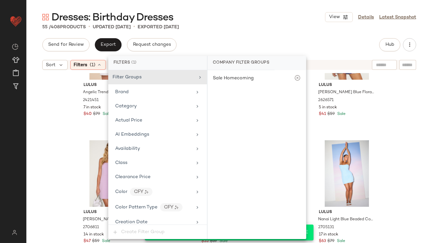
scroll to position [468, 0]
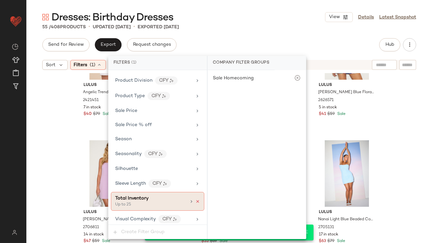
click at [196, 199] on icon at bounding box center [197, 201] width 5 height 5
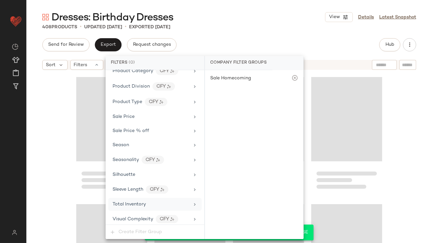
click at [253, 50] on div "Send for Review Export Request changes Hub" at bounding box center [229, 44] width 374 height 13
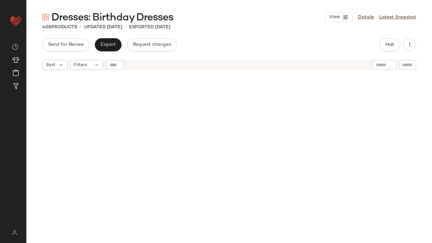
scroll to position [0, 0]
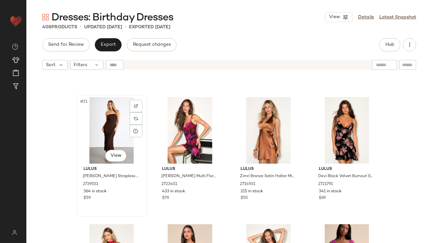
click at [97, 129] on div "#21 View" at bounding box center [111, 130] width 66 height 67
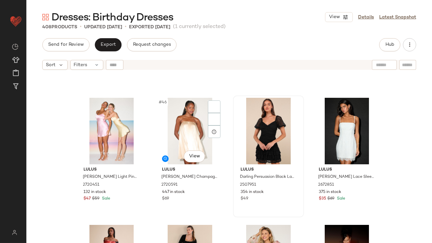
scroll to position [1348, 0]
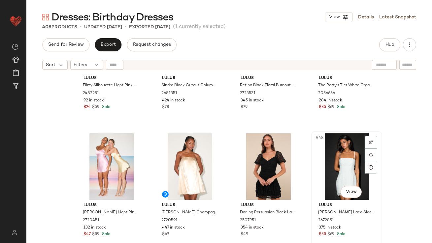
click at [315, 151] on div "#48 View" at bounding box center [346, 167] width 66 height 67
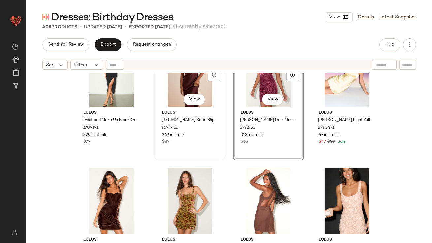
scroll to position [303, 0]
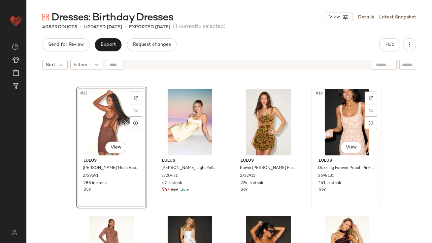
scroll to position [392, 0]
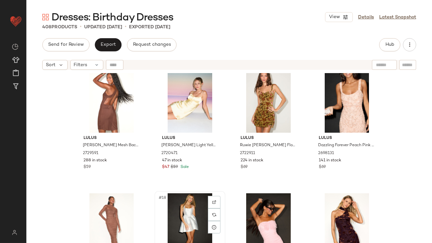
drag, startPoint x: 197, startPoint y: 209, endPoint x: 193, endPoint y: 210, distance: 3.4
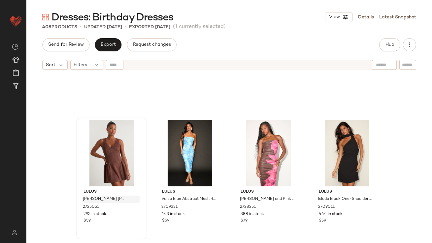
scroll to position [1279, 0]
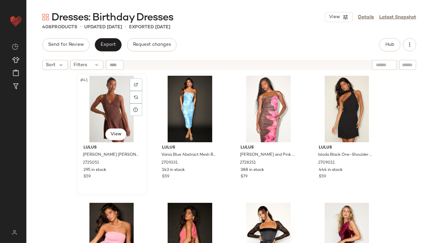
click at [107, 94] on div "#41 View" at bounding box center [111, 109] width 66 height 67
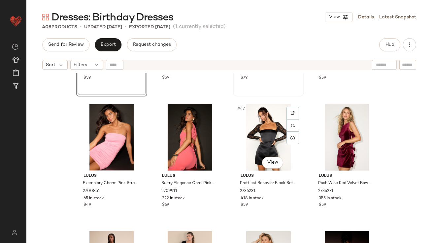
scroll to position [1452, 0]
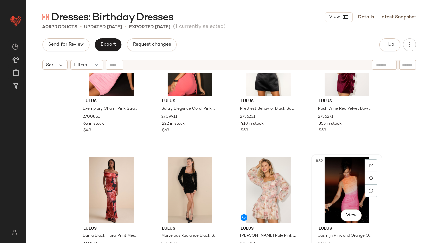
click at [327, 197] on div "#52 View" at bounding box center [346, 190] width 66 height 67
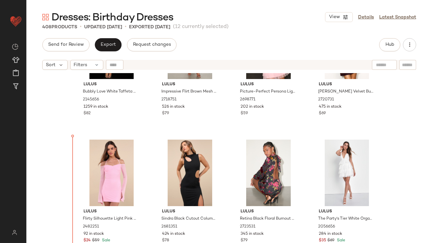
scroll to position [609, 0]
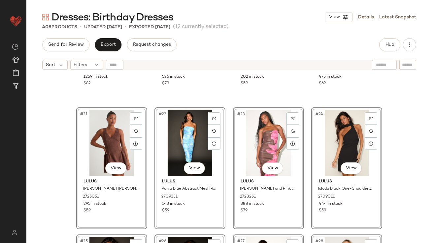
click at [63, 158] on div "Lulus Bubbly Love White Taffeta Corset Mini Dress 2145656 1259 in stock $82 Lul…" at bounding box center [228, 166] width 405 height 187
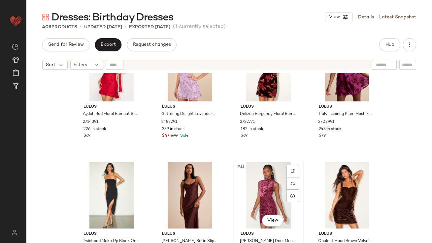
scroll to position [176, 0]
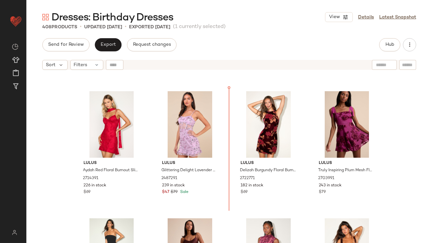
scroll to position [98, 0]
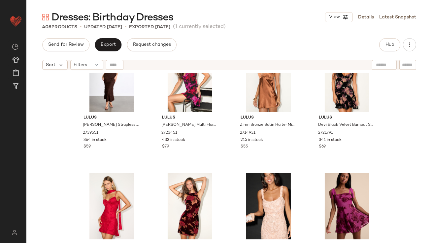
scroll to position [22, 0]
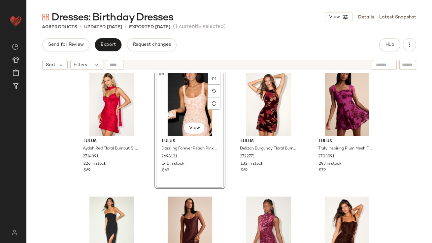
scroll to position [191, 0]
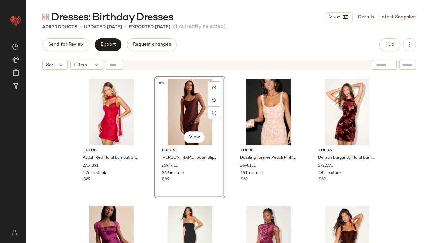
scroll to position [167, 0]
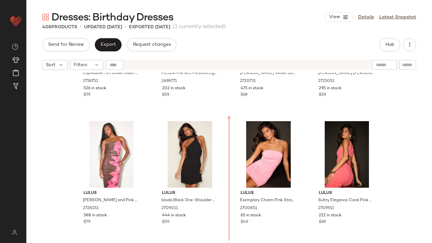
scroll to position [618, 0]
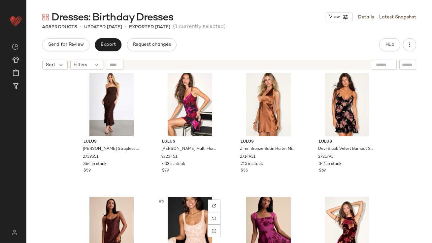
scroll to position [8, 0]
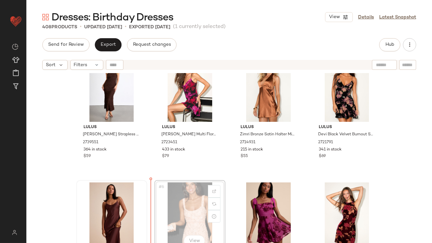
drag, startPoint x: 196, startPoint y: 219, endPoint x: 85, endPoint y: 223, distance: 111.2
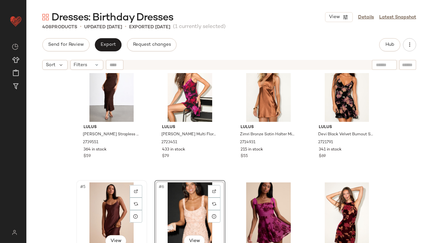
scroll to position [21, 0]
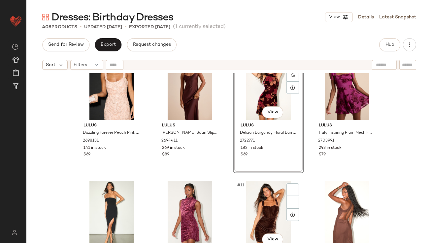
scroll to position [164, 0]
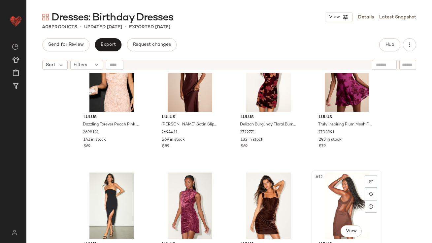
click at [332, 197] on div "#12 View" at bounding box center [346, 206] width 66 height 67
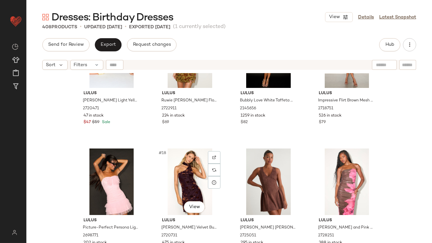
scroll to position [446, 0]
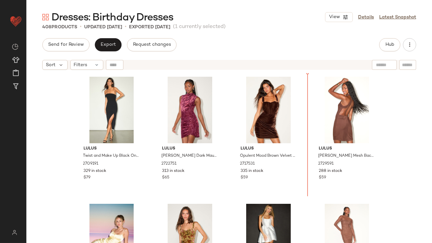
scroll to position [246, 0]
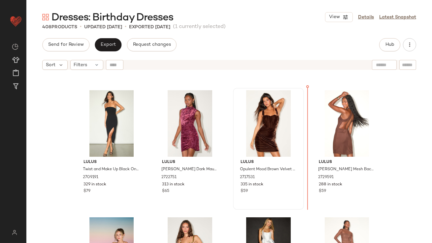
drag, startPoint x: 347, startPoint y: 172, endPoint x: 267, endPoint y: 133, distance: 89.2
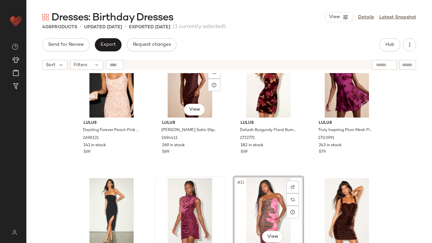
scroll to position [181, 0]
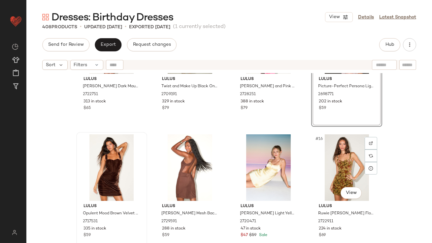
scroll to position [333, 0]
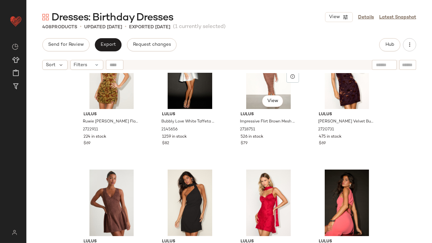
scroll to position [574, 0]
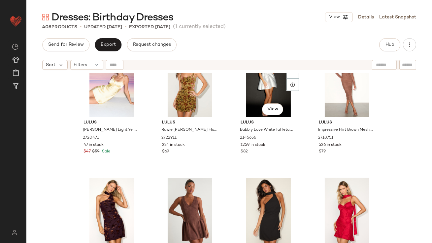
scroll to position [567, 0]
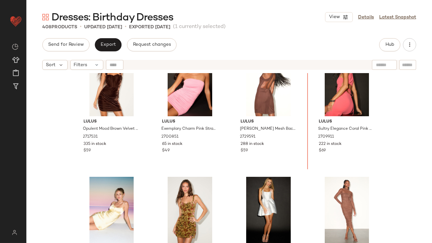
scroll to position [409, 0]
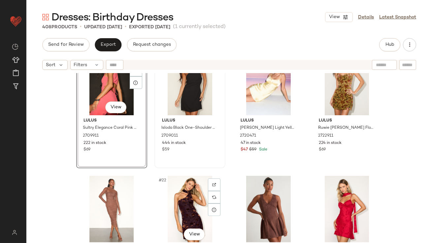
scroll to position [557, 0]
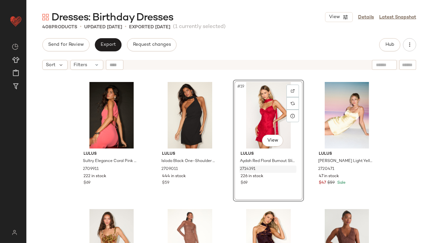
scroll to position [530, 0]
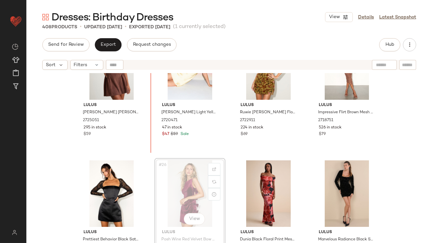
scroll to position [674, 0]
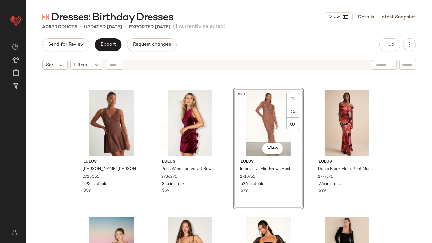
scroll to position [643, 0]
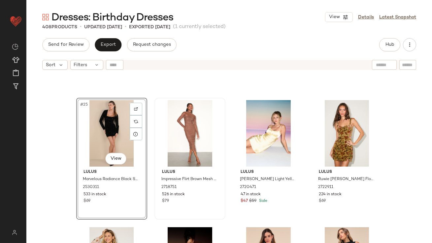
scroll to position [821, 0]
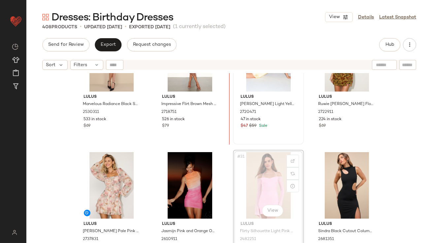
scroll to position [818, 0]
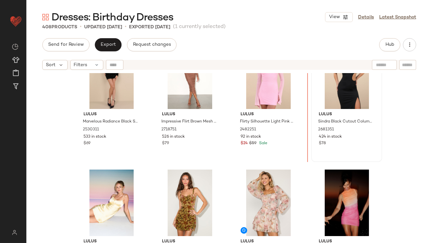
scroll to position [802, 0]
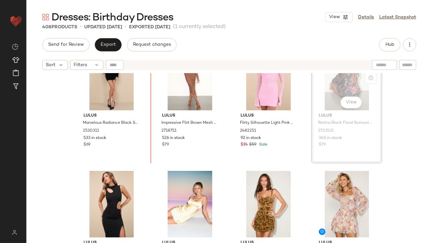
scroll to position [801, 0]
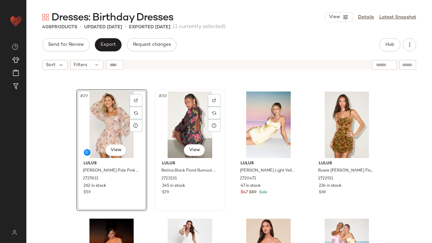
scroll to position [929, 0]
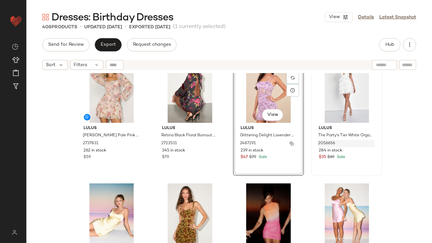
scroll to position [945, 0]
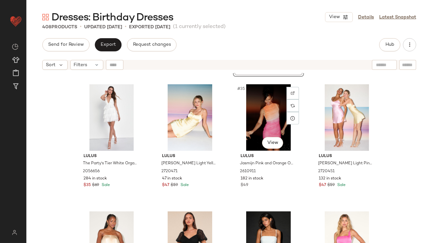
scroll to position [979, 0]
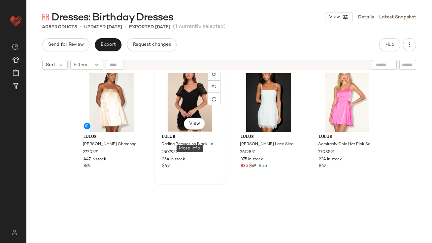
scroll to position [1189, 0]
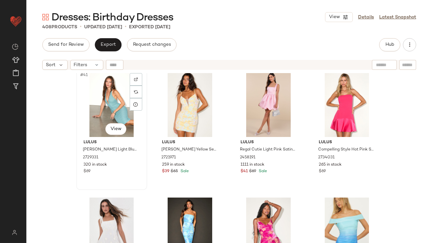
click at [107, 117] on div "#41 View" at bounding box center [111, 104] width 66 height 67
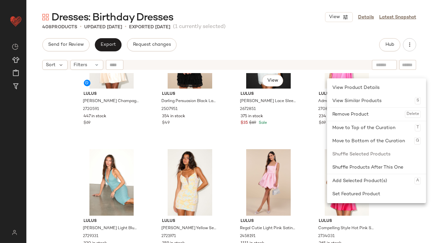
scroll to position [1132, 0]
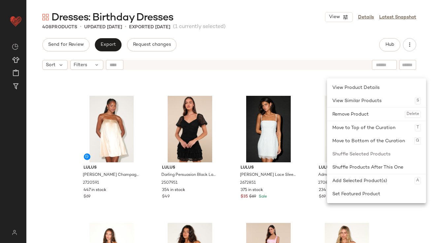
click at [71, 138] on div "Lulus [PERSON_NAME] Champagne Satin Pleated Strapless Mini Dress 2720591 447 in…" at bounding box center [228, 166] width 405 height 187
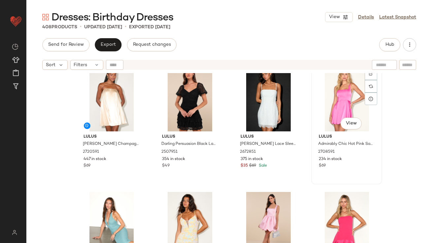
click at [333, 104] on div "#40 View" at bounding box center [346, 98] width 66 height 67
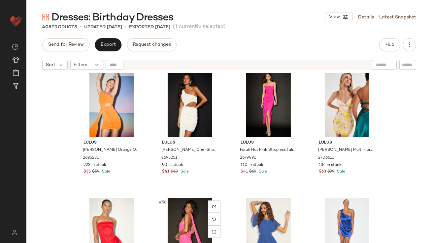
scroll to position [1645, 0]
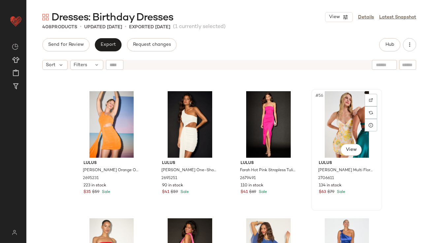
click at [320, 128] on div "#56 View" at bounding box center [346, 124] width 66 height 67
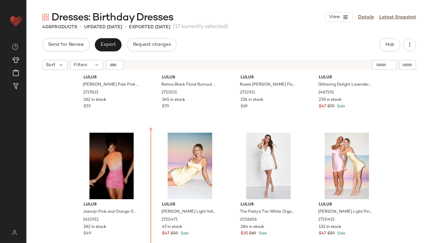
scroll to position [969, 0]
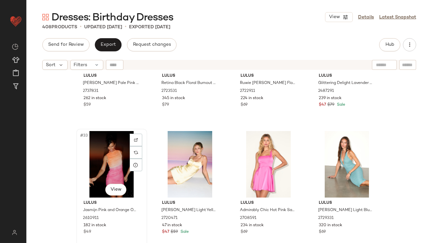
click at [78, 158] on div "#33 View" at bounding box center [111, 164] width 66 height 67
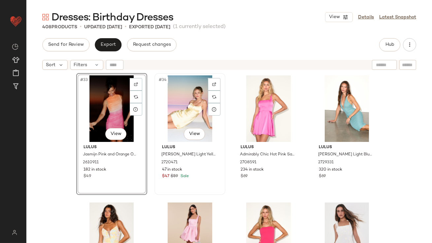
scroll to position [1040, 0]
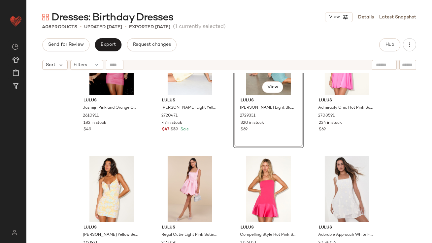
scroll to position [1073, 0]
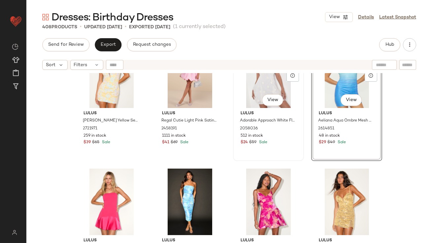
scroll to position [1189, 0]
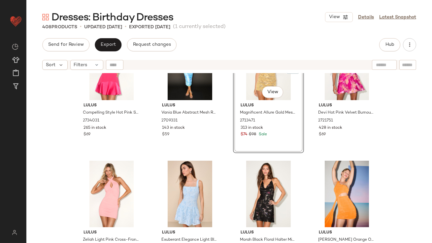
scroll to position [1325, 0]
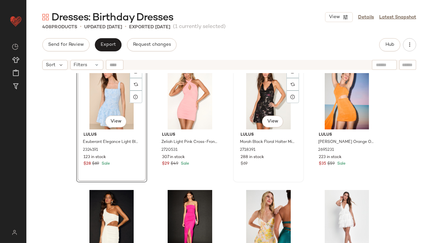
scroll to position [1436, 0]
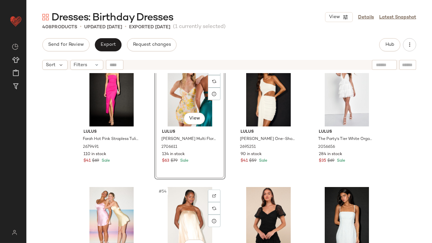
scroll to position [1561, 0]
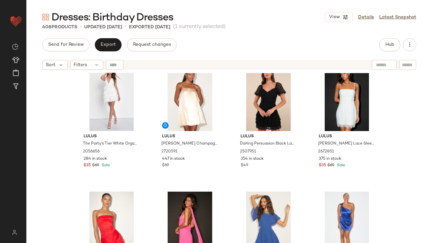
scroll to position [1737, 0]
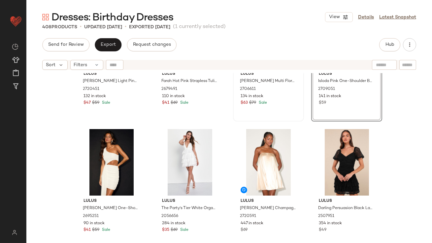
scroll to position [1626, 0]
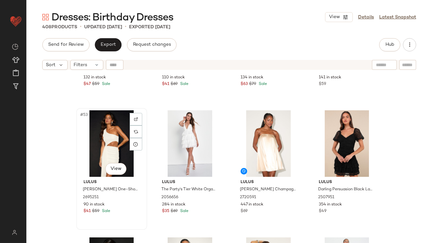
click at [114, 151] on div "#53 View" at bounding box center [111, 143] width 66 height 67
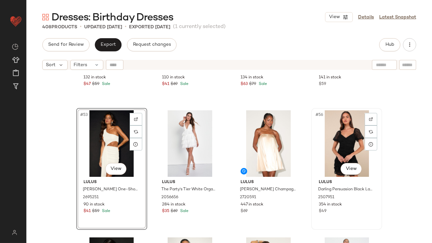
click at [359, 146] on div "#56 View" at bounding box center [346, 143] width 66 height 67
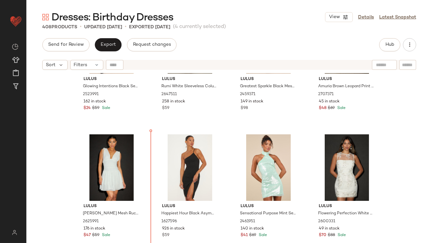
scroll to position [2528, 0]
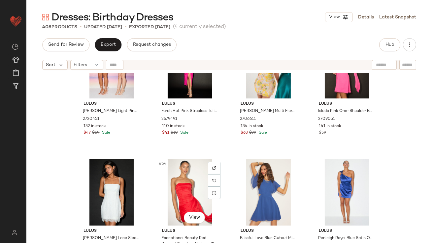
scroll to position [1576, 0]
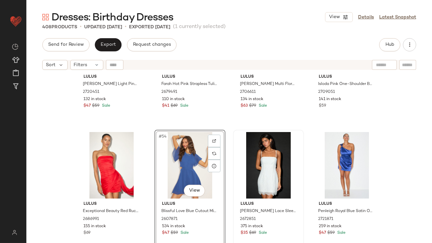
scroll to position [1671, 0]
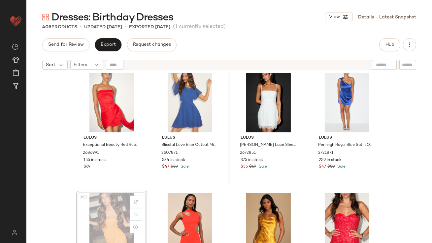
scroll to position [1671, 0]
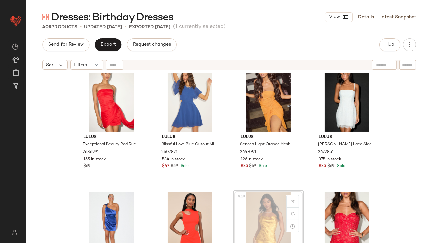
scroll to position [1672, 0]
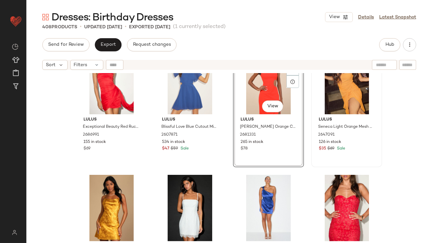
scroll to position [1697, 0]
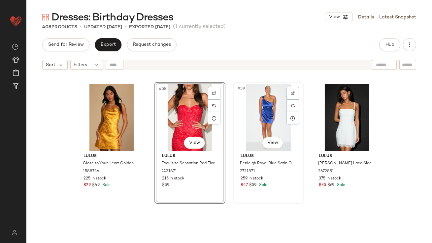
scroll to position [1806, 0]
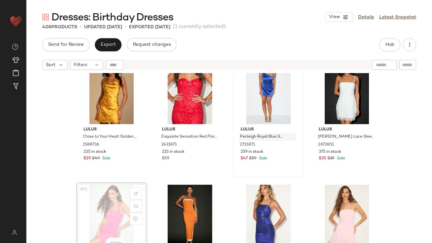
drag, startPoint x: 114, startPoint y: 203, endPoint x: 276, endPoint y: 136, distance: 175.3
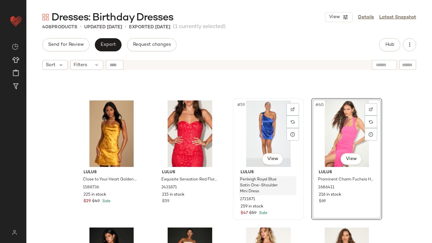
scroll to position [1826, 0]
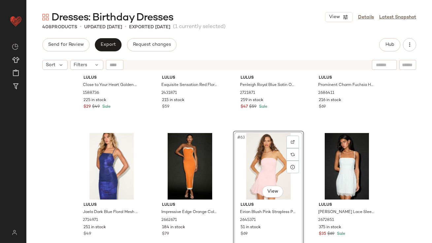
scroll to position [1919, 0]
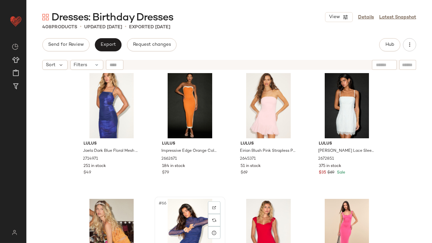
scroll to position [1920, 0]
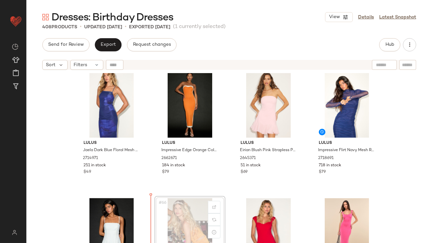
scroll to position [1927, 0]
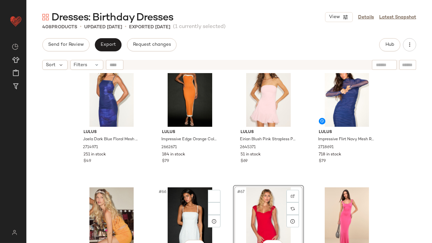
scroll to position [1937, 0]
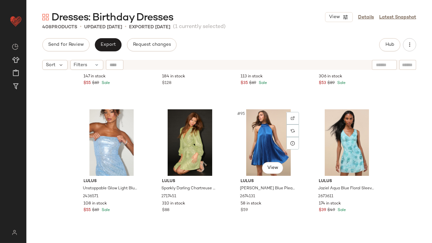
scroll to position [2906, 0]
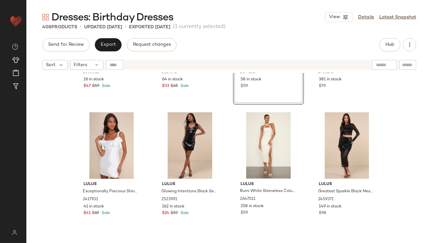
scroll to position [2320, 0]
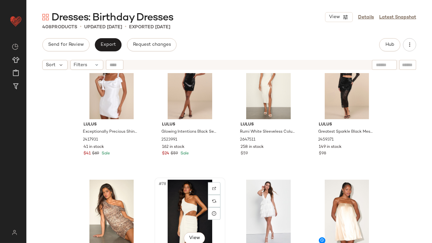
click at [190, 206] on div "#78 View" at bounding box center [190, 213] width 66 height 67
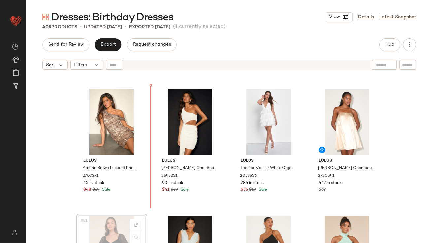
scroll to position [2412, 0]
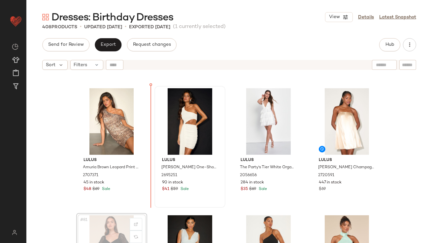
drag, startPoint x: 121, startPoint y: 233, endPoint x: 219, endPoint y: 167, distance: 118.4
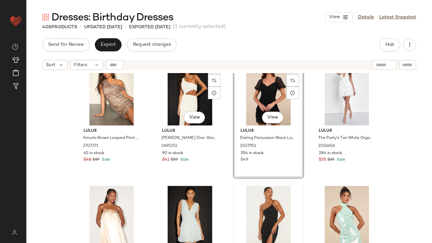
scroll to position [2443, 0]
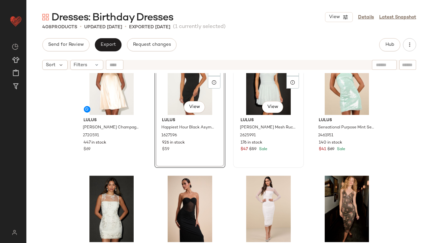
scroll to position [2582, 0]
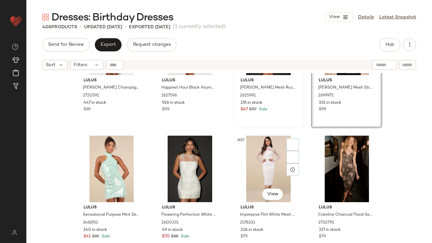
scroll to position [2647, 0]
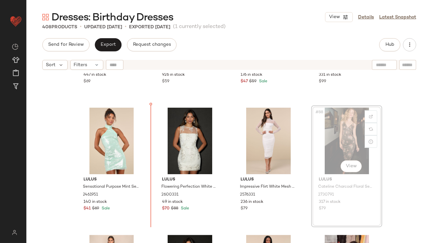
drag, startPoint x: 343, startPoint y: 131, endPoint x: 336, endPoint y: 132, distance: 7.7
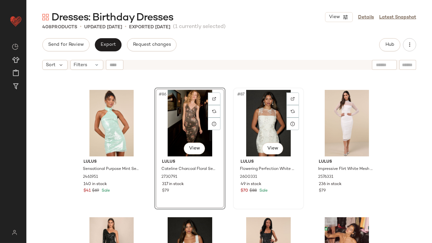
scroll to position [2710, 0]
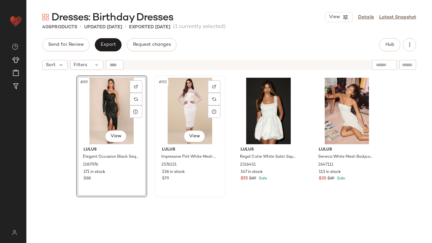
scroll to position [2817, 0]
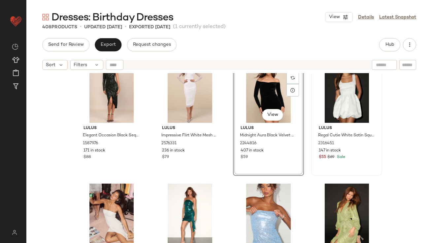
scroll to position [2854, 0]
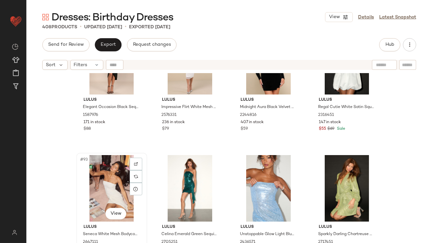
click at [104, 172] on div "#93 View" at bounding box center [111, 188] width 66 height 67
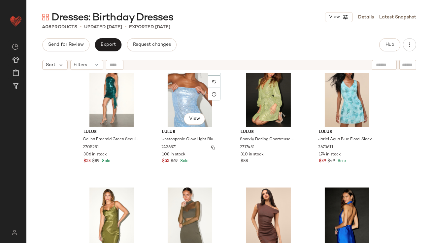
scroll to position [2986, 0]
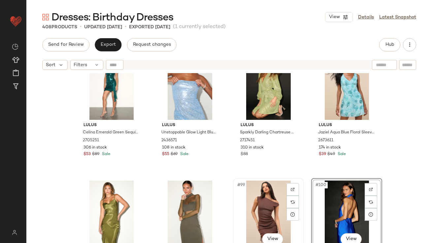
scroll to position [2955, 0]
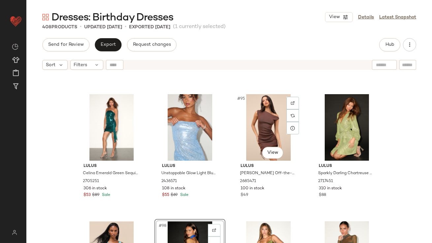
scroll to position [2966, 0]
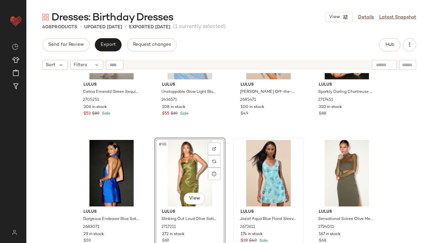
scroll to position [3065, 0]
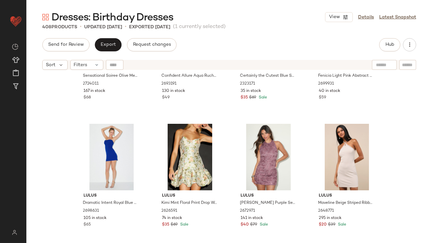
scroll to position [3272, 0]
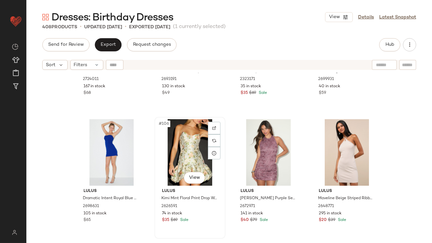
click at [186, 151] on div "#106 View" at bounding box center [190, 152] width 66 height 67
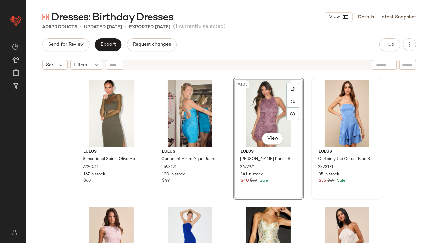
scroll to position [3221, 0]
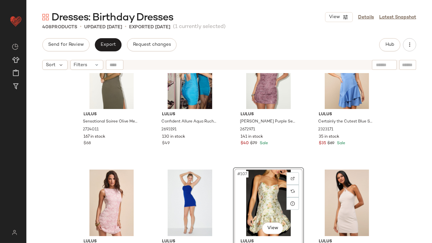
scroll to position [3220, 0]
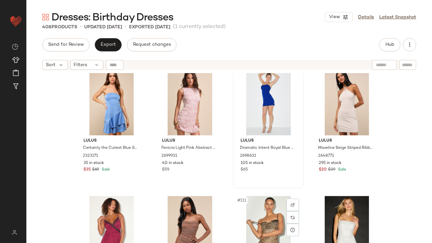
scroll to position [3353, 0]
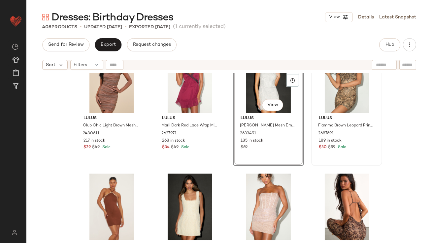
scroll to position [3477, 0]
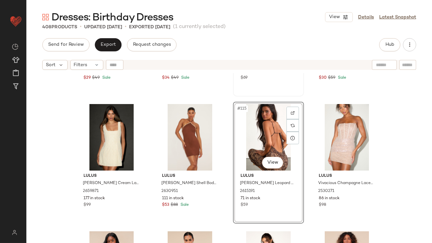
scroll to position [3579, 0]
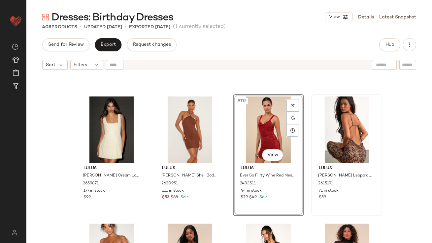
scroll to position [3588, 0]
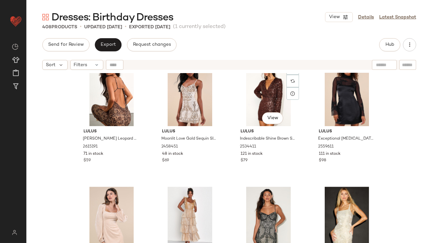
scroll to position [3719, 0]
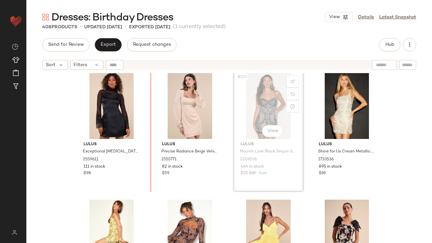
scroll to position [3826, 0]
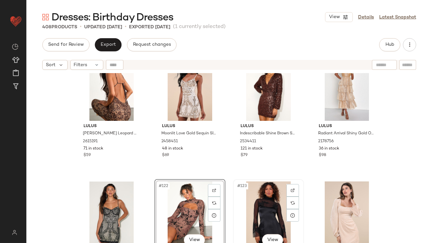
scroll to position [3719, 0]
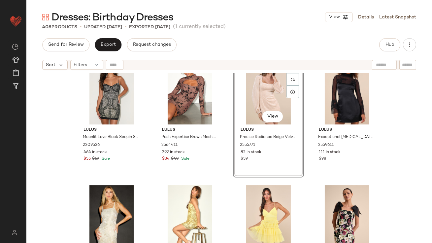
scroll to position [3915, 0]
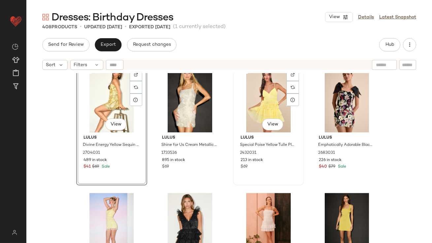
scroll to position [3987, 0]
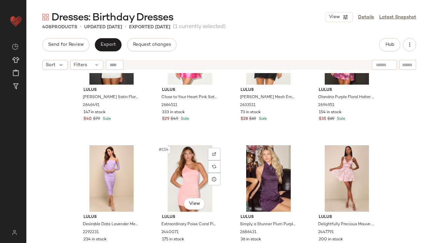
scroll to position [4855, 0]
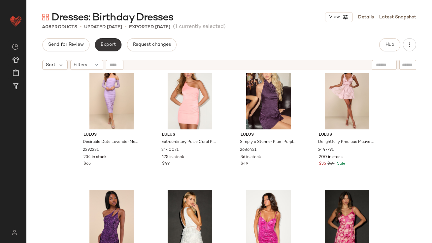
click at [106, 49] on button "Export" at bounding box center [108, 44] width 27 height 13
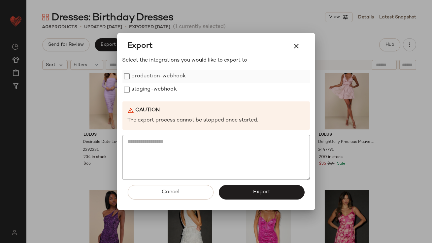
click at [142, 73] on label "production-webhook" at bounding box center [159, 76] width 54 height 13
click at [142, 89] on label "staging-webhook" at bounding box center [154, 89] width 45 height 13
click at [299, 44] on icon "button" at bounding box center [296, 46] width 8 height 8
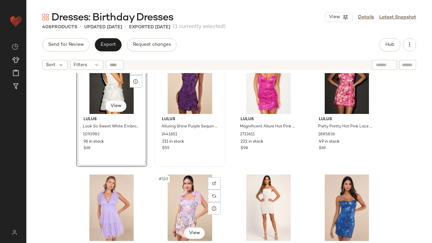
scroll to position [5014, 0]
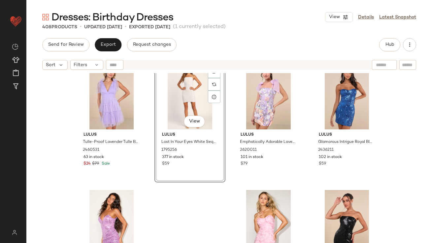
scroll to position [5147, 0]
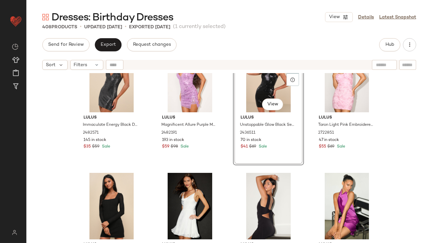
scroll to position [5265, 0]
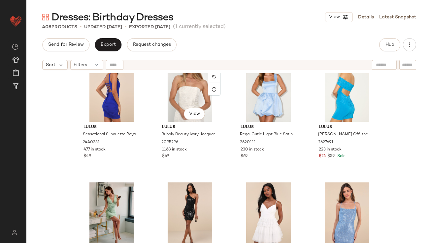
scroll to position [5629, 0]
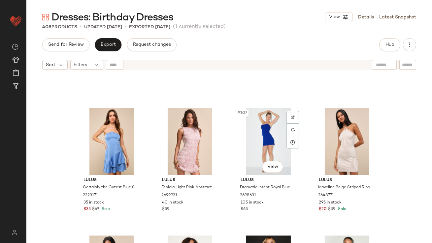
scroll to position [3419, 0]
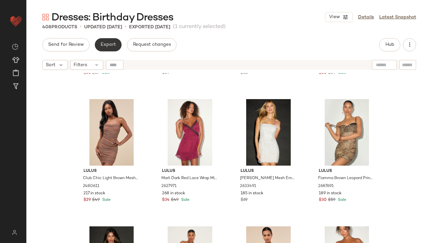
click at [111, 50] on button "Export" at bounding box center [108, 44] width 27 height 13
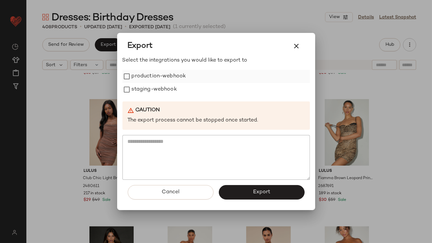
click at [140, 73] on label "production-webhook" at bounding box center [159, 76] width 54 height 13
click at [140, 89] on label "staging-webhook" at bounding box center [154, 89] width 45 height 13
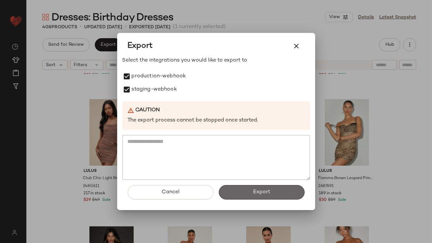
click at [255, 192] on span "Export" at bounding box center [261, 192] width 17 height 6
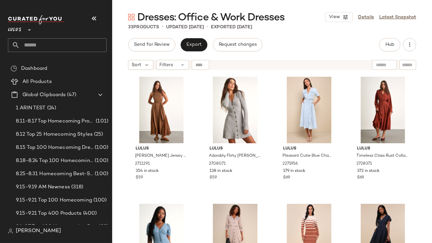
click at [98, 19] on icon "button" at bounding box center [94, 19] width 8 height 8
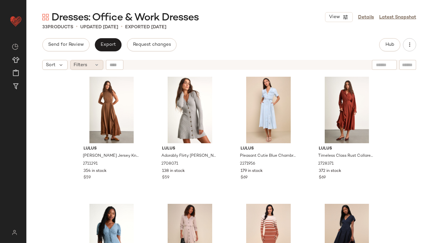
click at [75, 65] on span "Filters" at bounding box center [81, 65] width 14 height 7
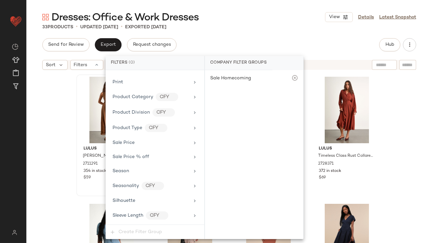
scroll to position [447, 0]
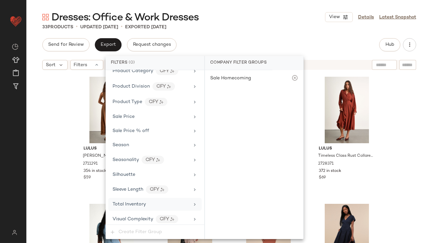
click at [121, 202] on span "Total Inventory" at bounding box center [128, 204] width 33 height 5
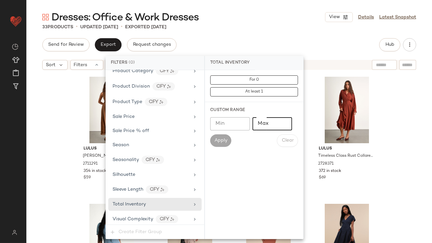
click at [268, 120] on input "Max" at bounding box center [272, 123] width 40 height 13
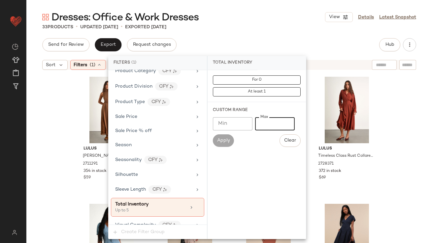
type input "*"
click at [260, 28] on div "33 Products • updated [DATE] • Exported [DATE]" at bounding box center [228, 27] width 405 height 7
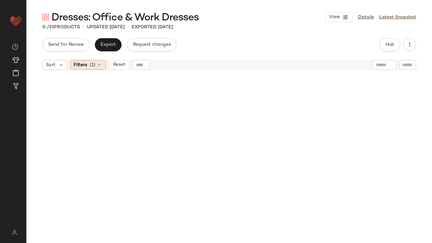
click at [96, 62] on div "Filters (1)" at bounding box center [88, 65] width 36 height 10
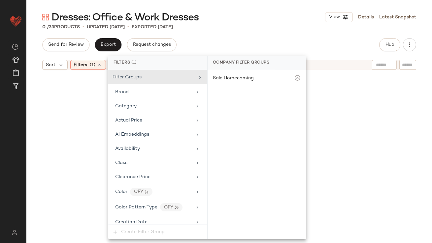
click at [255, 25] on div "0 / 33 Products • updated [DATE] • Exported [DATE]" at bounding box center [228, 27] width 405 height 7
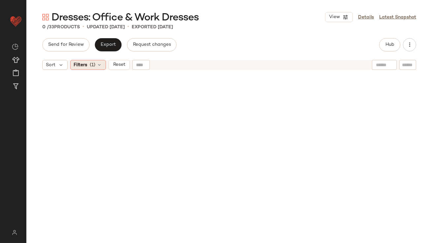
click at [93, 70] on div "Filters (1)" at bounding box center [88, 65] width 36 height 10
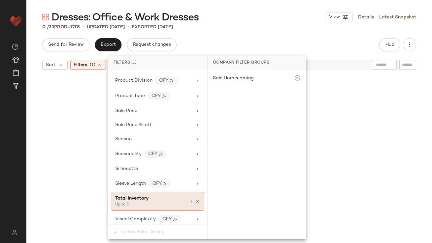
click at [195, 199] on icon at bounding box center [197, 201] width 5 height 5
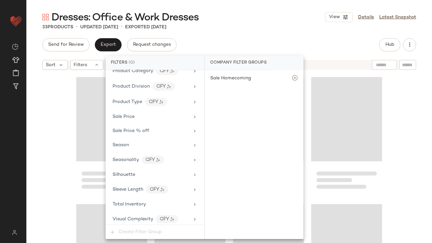
click at [292, 32] on div "Dresses: Office & Work Dresses View Details Latest Snapshot 33 Products • updat…" at bounding box center [228, 127] width 405 height 233
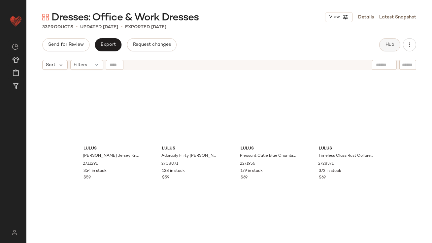
click at [396, 40] on button "Hub" at bounding box center [389, 44] width 21 height 13
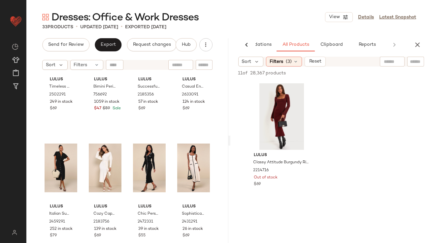
scroll to position [661, 0]
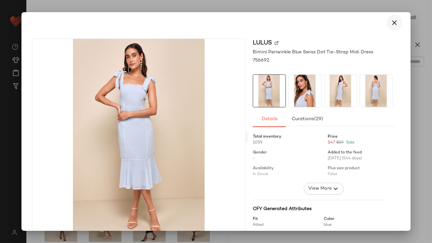
click at [390, 25] on icon "button" at bounding box center [394, 23] width 8 height 8
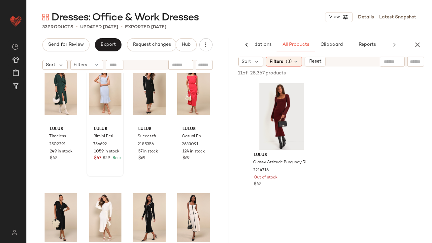
click at [414, 42] on icon "button" at bounding box center [417, 45] width 8 height 8
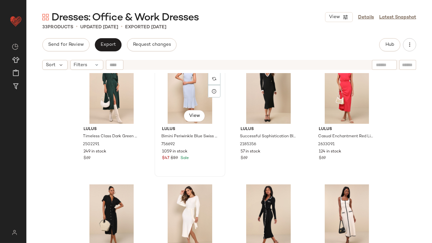
click at [178, 89] on div "#22 View" at bounding box center [190, 90] width 66 height 67
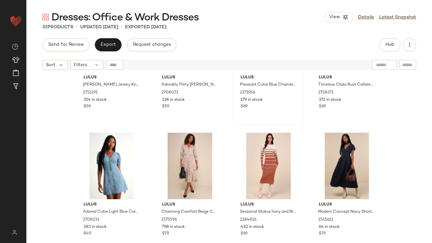
scroll to position [75, 0]
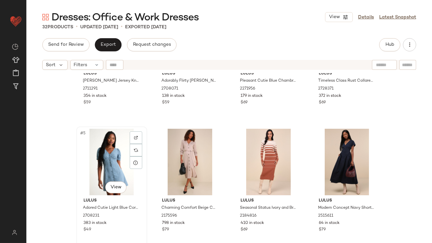
click at [112, 155] on div "#5 View" at bounding box center [111, 162] width 66 height 67
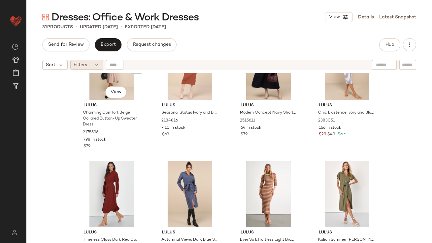
scroll to position [151, 0]
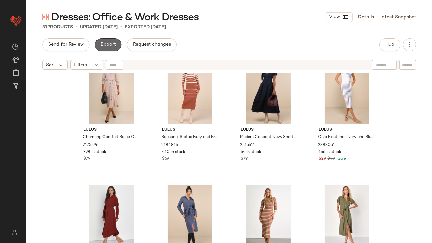
click at [106, 41] on button "Export" at bounding box center [108, 44] width 27 height 13
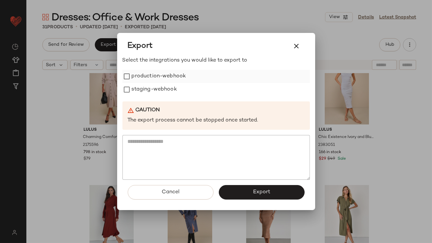
click at [136, 76] on label "production-webhook" at bounding box center [159, 76] width 54 height 13
click at [136, 86] on label "staging-webhook" at bounding box center [154, 89] width 45 height 13
click at [231, 187] on button "Export" at bounding box center [262, 192] width 86 height 15
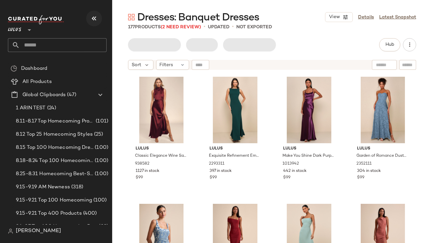
click at [88, 21] on button "button" at bounding box center [94, 19] width 16 height 16
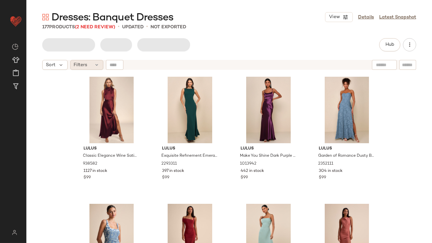
click at [86, 63] on span "Filters" at bounding box center [81, 65] width 14 height 7
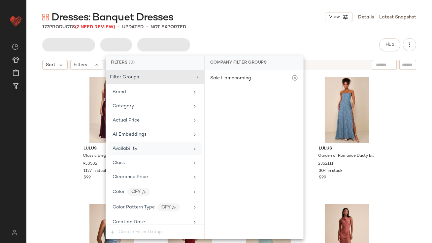
click at [127, 146] on span "Availability" at bounding box center [124, 148] width 25 height 5
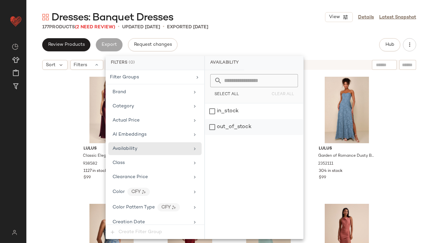
click at [249, 126] on div "out_of_stock" at bounding box center [254, 127] width 98 height 16
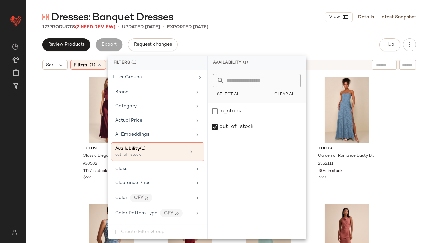
click at [274, 25] on div "177 Products (2 Need Review) • updated [DATE] • Exported [DATE]" at bounding box center [228, 27] width 405 height 7
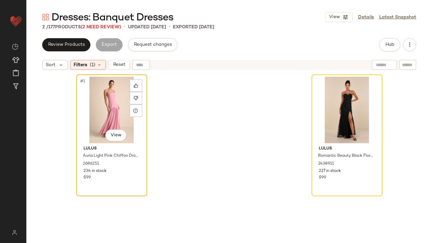
click at [85, 113] on div "#1 View" at bounding box center [111, 110] width 66 height 67
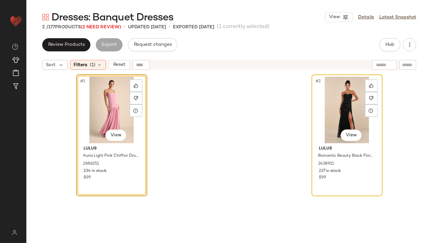
click at [330, 102] on div "#2 View" at bounding box center [347, 110] width 66 height 67
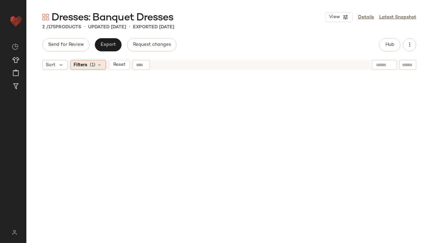
click at [90, 62] on span "(1)" at bounding box center [93, 65] width 6 height 7
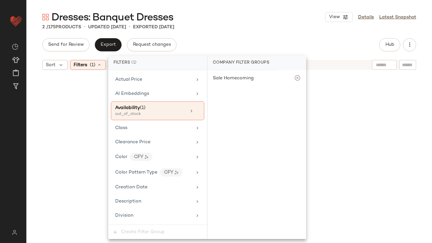
scroll to position [1, 0]
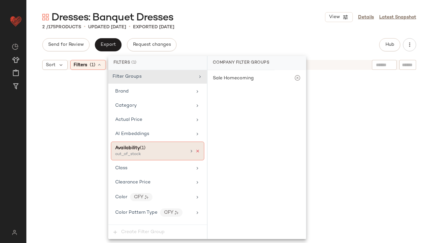
click at [195, 149] on icon at bounding box center [197, 151] width 5 height 5
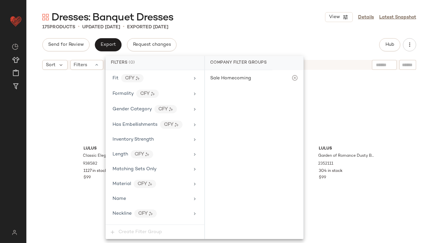
scroll to position [476, 0]
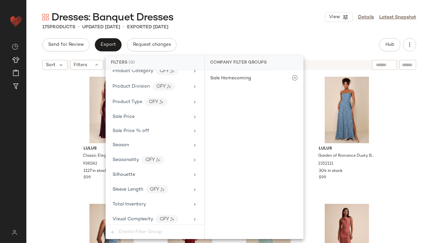
drag, startPoint x: 141, startPoint y: 207, endPoint x: 221, endPoint y: 162, distance: 91.4
click at [141, 207] on div "Total Inventory" at bounding box center [154, 204] width 93 height 13
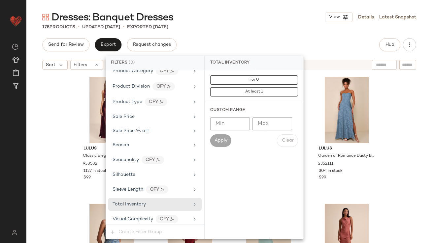
click at [268, 127] on input "Max" at bounding box center [272, 123] width 40 height 13
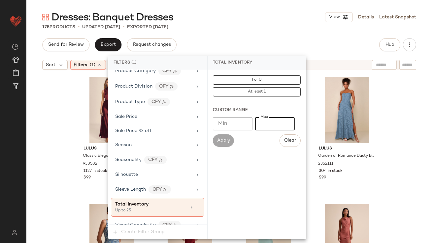
type input "**"
click at [240, 17] on div "Dresses: Banquet Dresses View Details Latest Snapshot" at bounding box center [228, 17] width 405 height 13
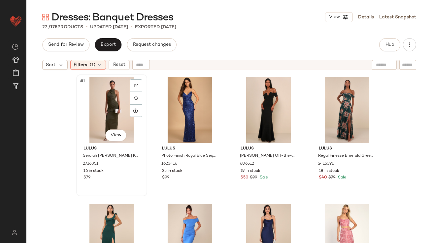
click at [106, 83] on div "#1 View" at bounding box center [111, 110] width 66 height 67
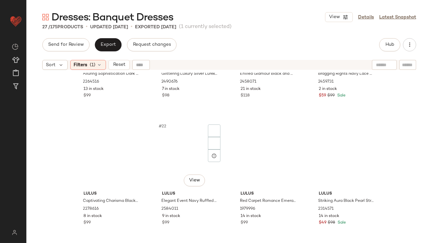
scroll to position [705, 0]
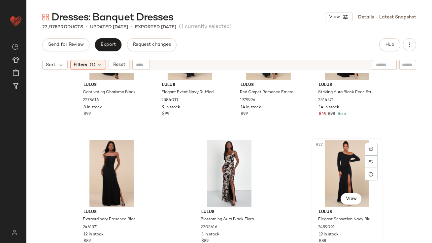
click at [329, 163] on div "#27 View" at bounding box center [347, 173] width 66 height 67
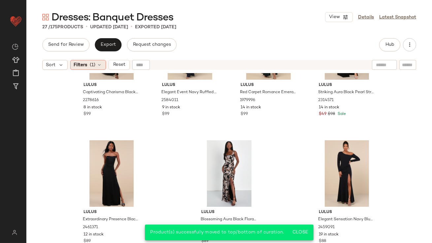
click at [81, 68] on span "Filters" at bounding box center [81, 65] width 14 height 7
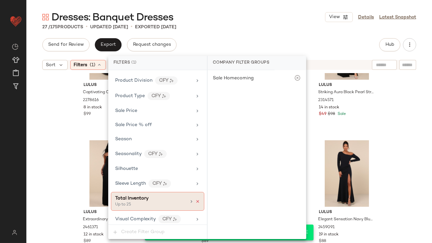
click at [195, 199] on icon at bounding box center [197, 201] width 5 height 5
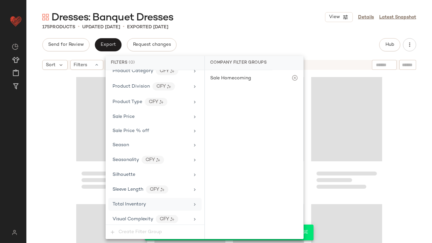
click at [246, 33] on div "Dresses: Banquet Dresses View Details Latest Snapshot 175 Products • updated [D…" at bounding box center [228, 127] width 405 height 233
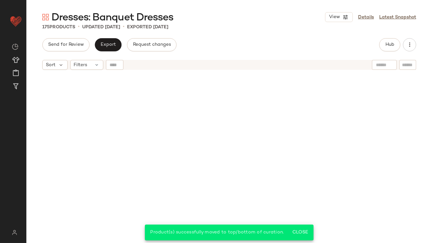
scroll to position [0, 0]
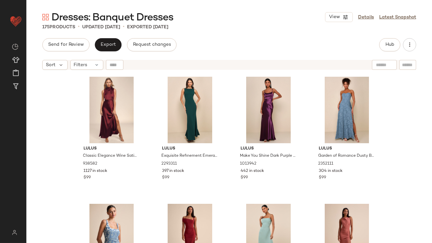
click at [392, 52] on div "Send for Review Export Request changes Hub Sort Filters Lulus Classic Elegance …" at bounding box center [228, 140] width 405 height 205
click at [391, 48] on button "Hub" at bounding box center [389, 44] width 21 height 13
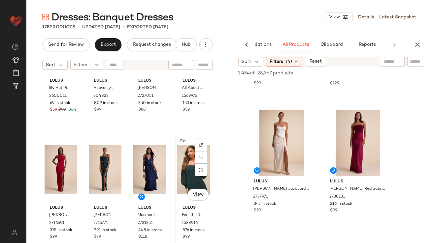
scroll to position [591, 0]
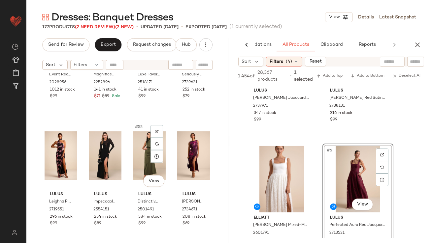
scroll to position [1618, 0]
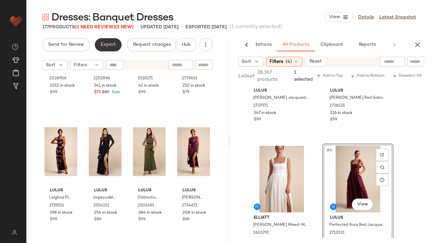
click at [114, 45] on span "Export" at bounding box center [107, 44] width 15 height 5
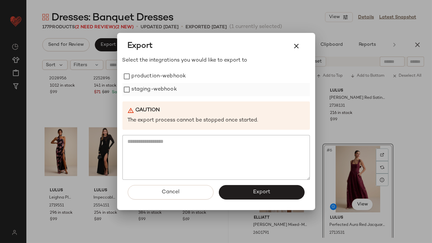
click at [130, 84] on div "staging-webhook" at bounding box center [215, 89] width 187 height 13
click at [273, 189] on button "Export" at bounding box center [262, 192] width 86 height 15
